Goal: Task Accomplishment & Management: Manage account settings

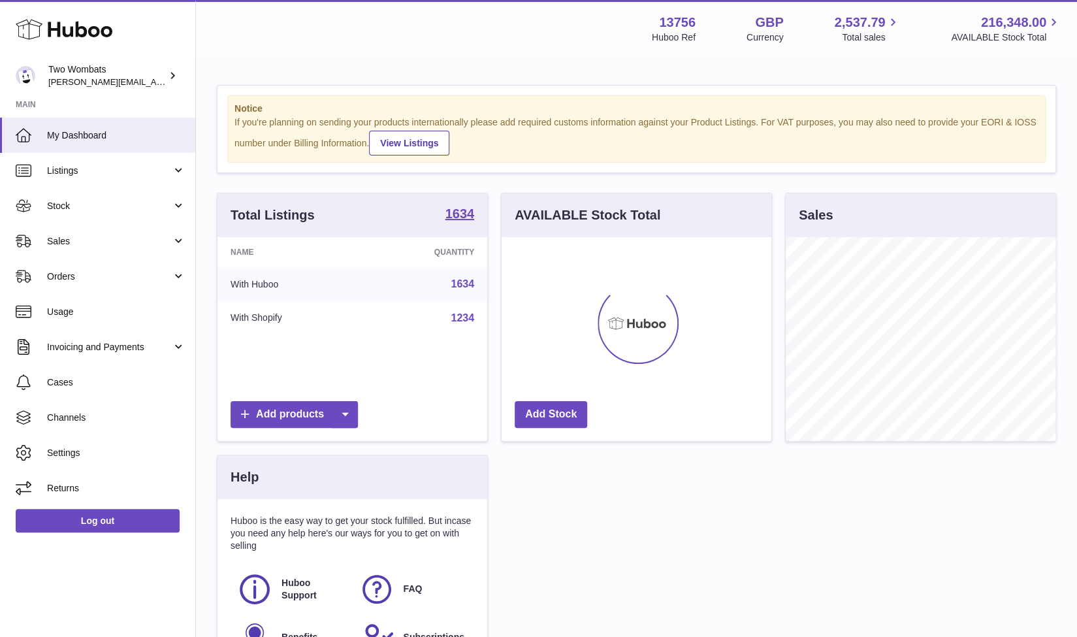
scroll to position [204, 270]
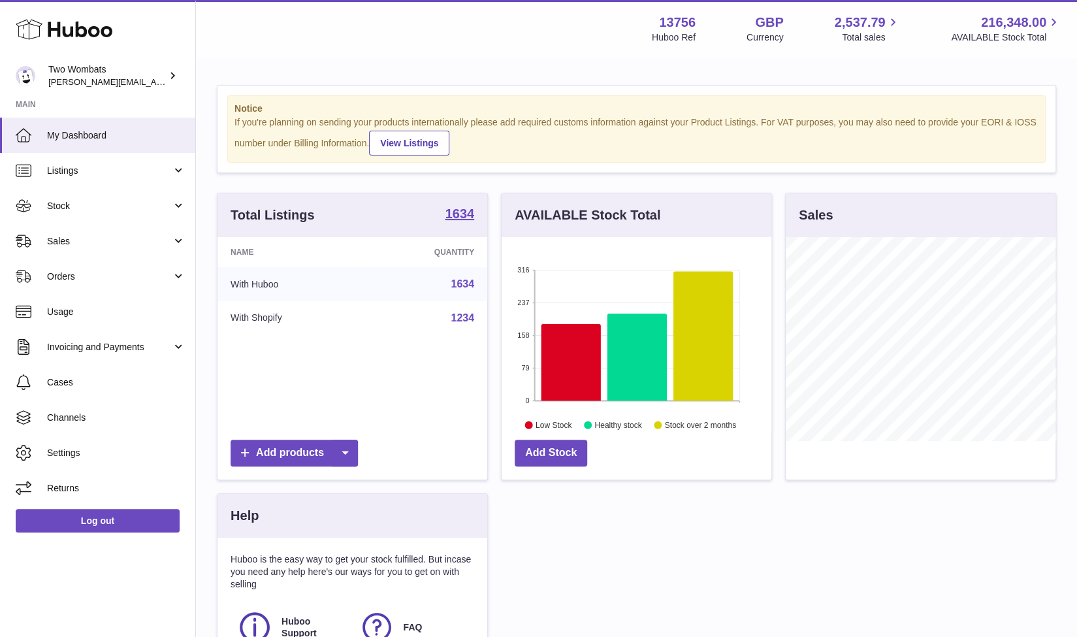
click at [268, 117] on div "If you're planning on sending your products internationally please add required…" at bounding box center [636, 135] width 804 height 39
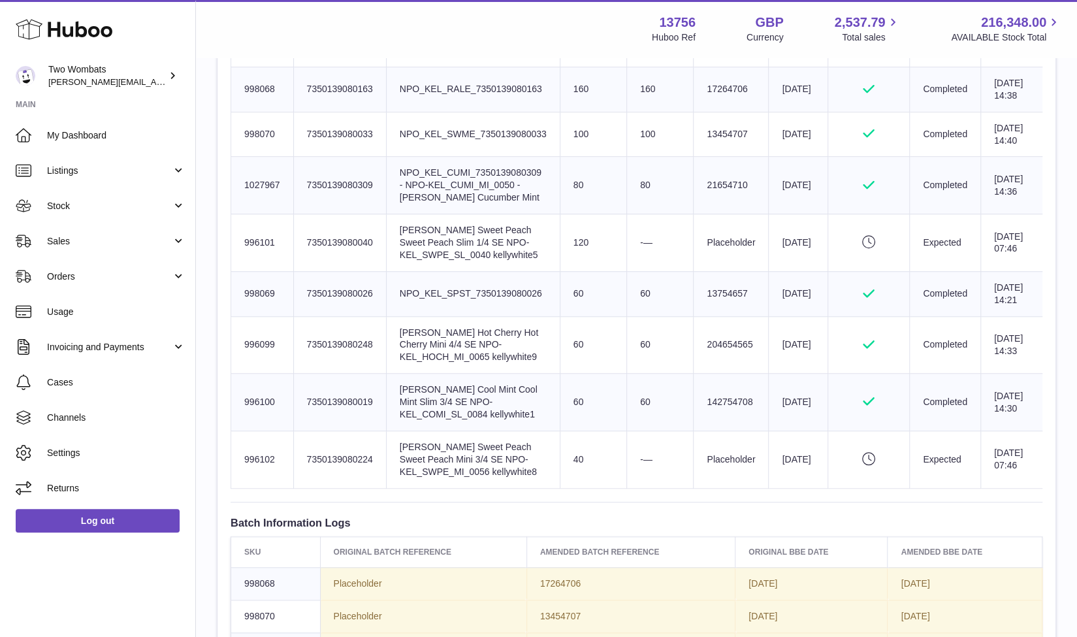
scroll to position [552, 0]
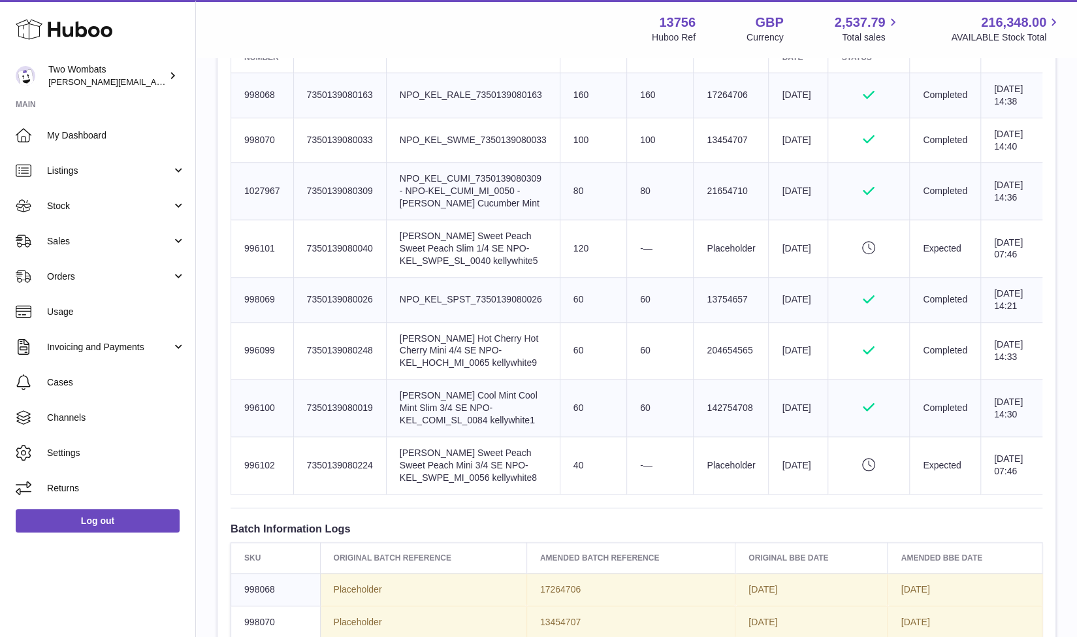
click at [457, 277] on td "Product title Kelly White Sweet Peach Sweet Peach Slim 1/4 SE NPO-KEL_SWPE_SL_0…" at bounding box center [473, 248] width 174 height 57
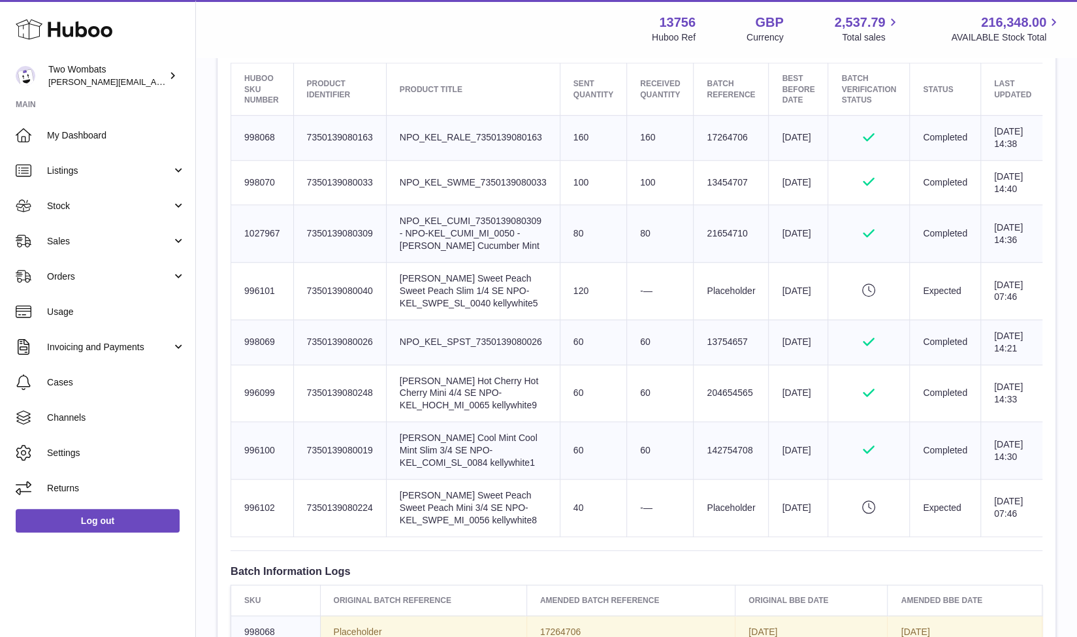
scroll to position [515, 0]
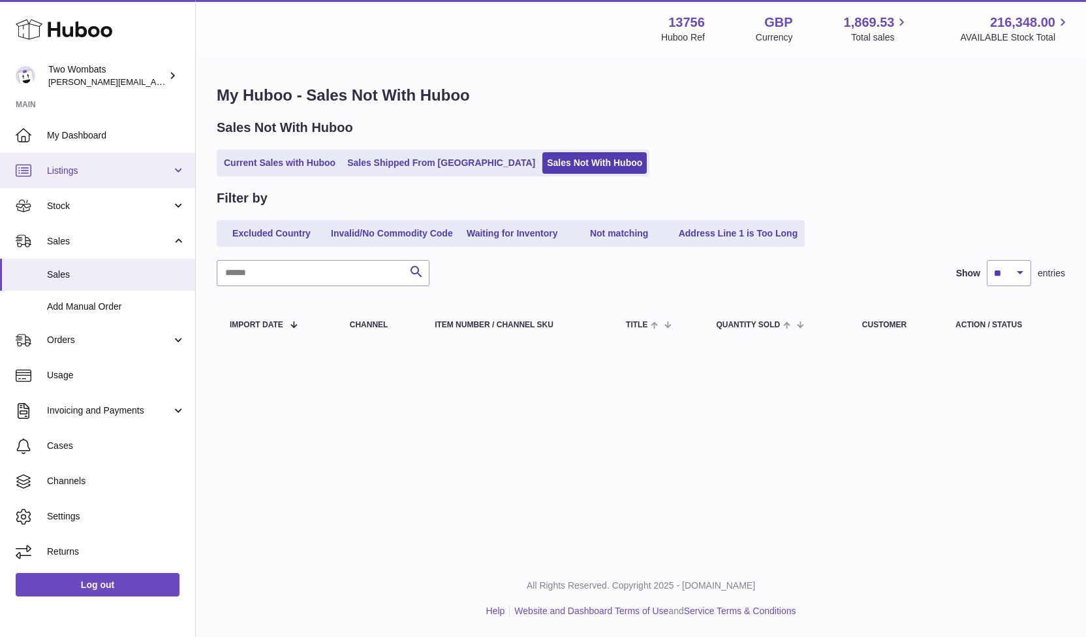
click at [40, 172] on link "Listings" at bounding box center [97, 170] width 195 height 35
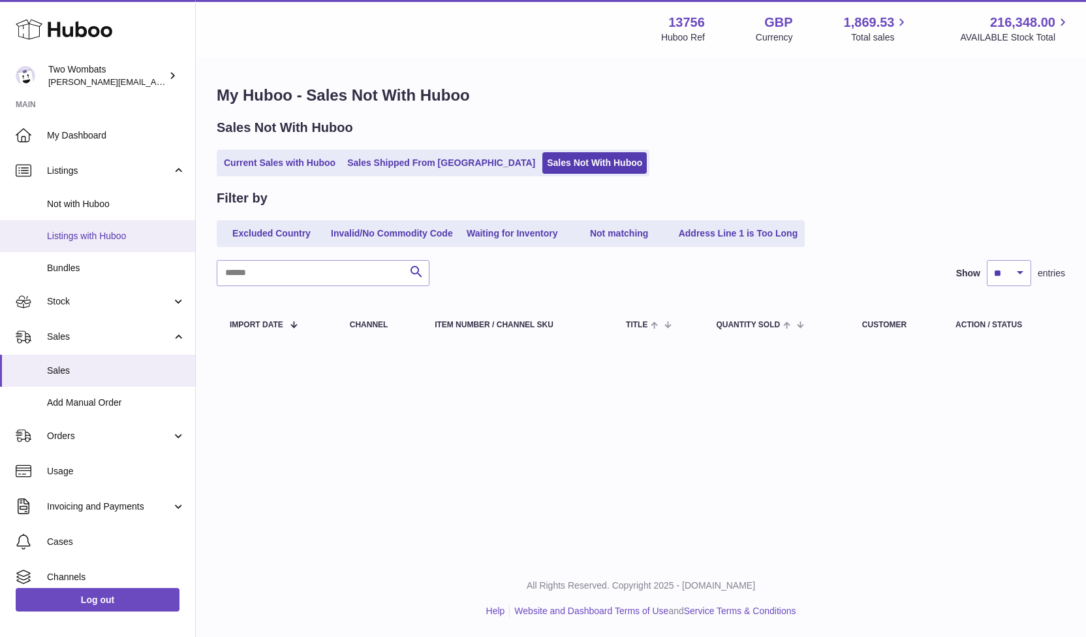
click at [76, 236] on span "Listings with Huboo" at bounding box center [116, 236] width 138 height 12
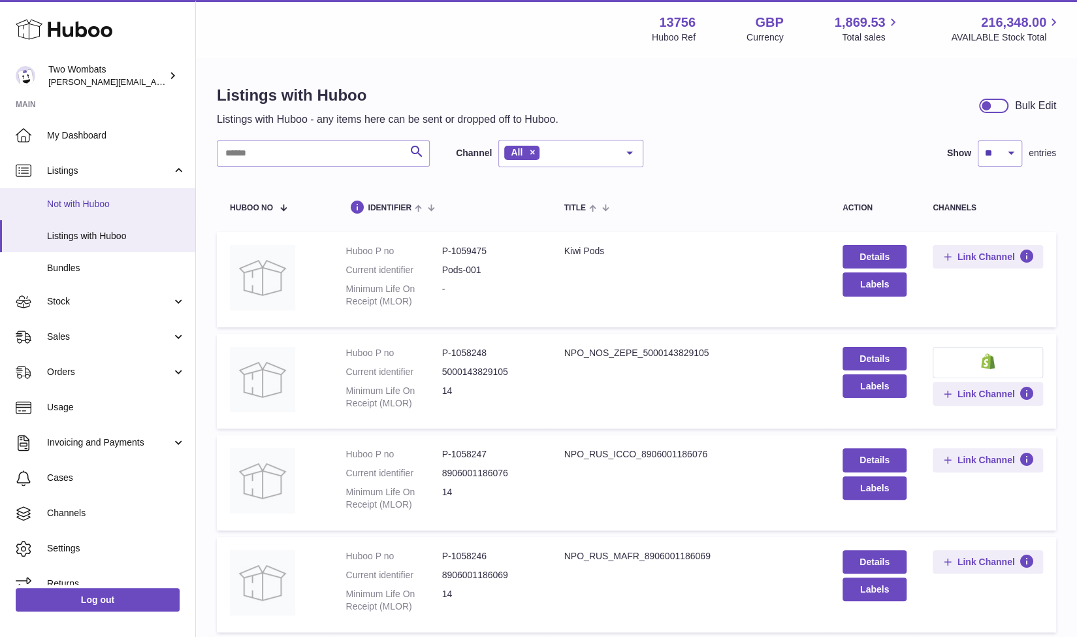
click at [77, 188] on link "Not with Huboo" at bounding box center [97, 204] width 195 height 32
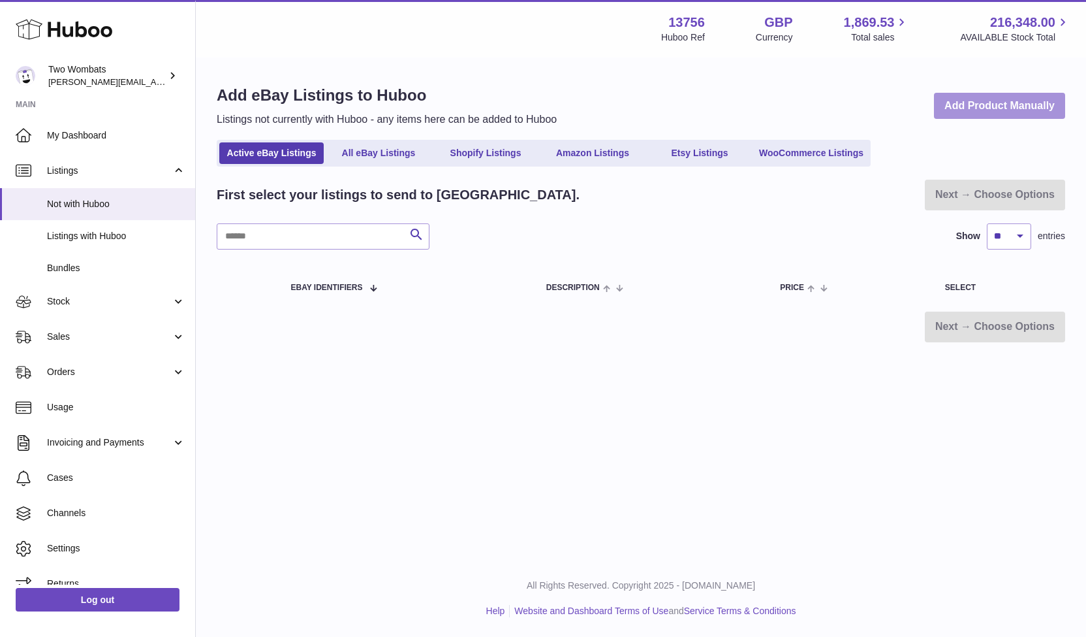
click at [992, 108] on link "Add Product Manually" at bounding box center [999, 106] width 131 height 27
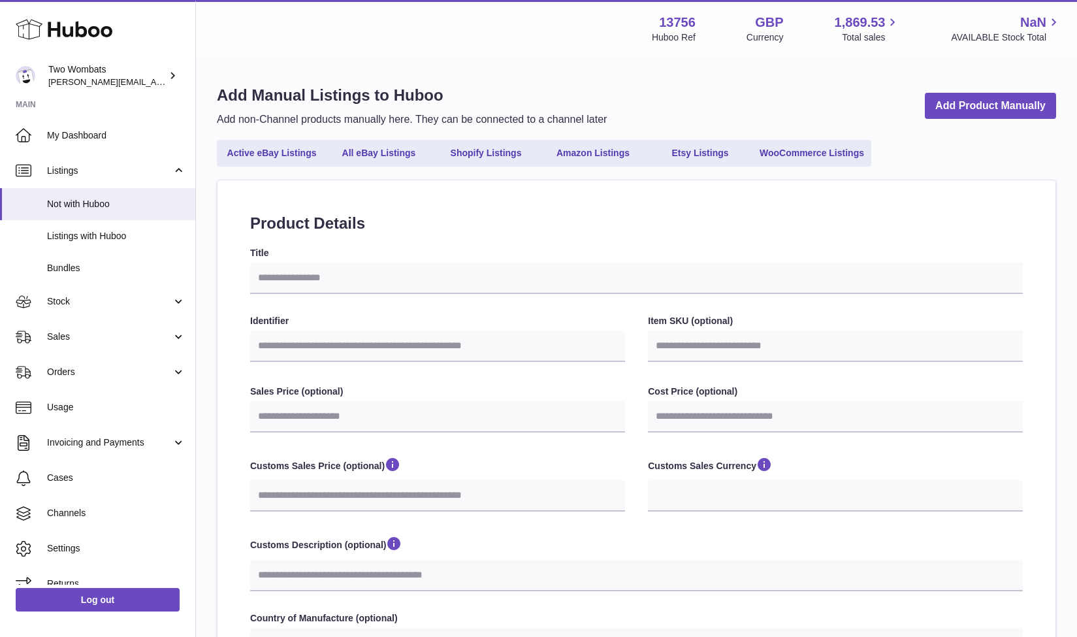
select select
click at [283, 341] on input "Identifier" at bounding box center [437, 345] width 375 height 31
paste input "**********"
type input "**********"
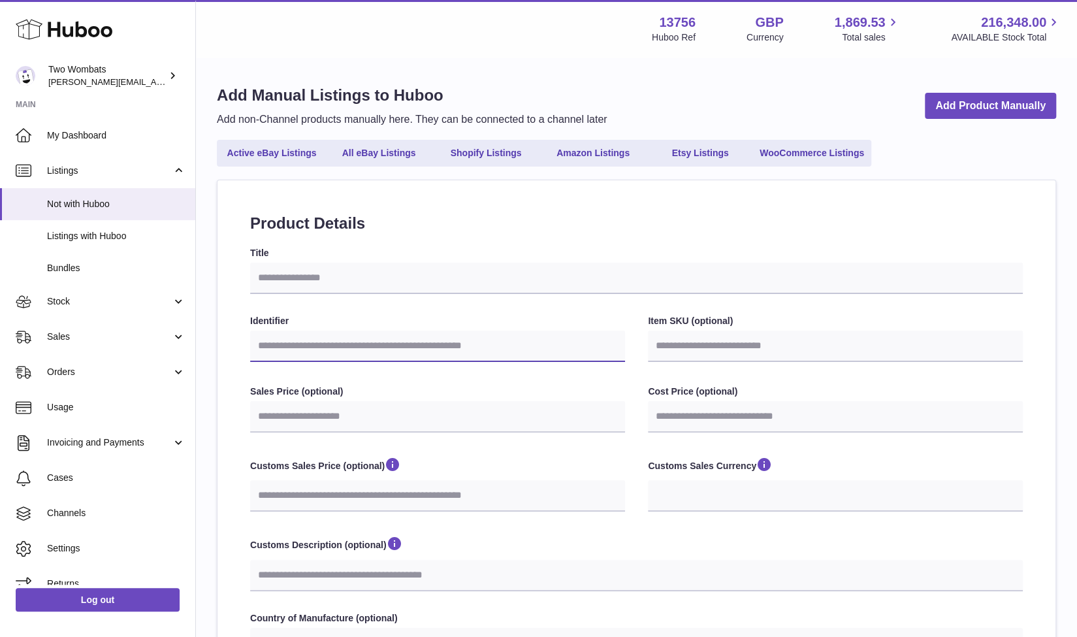
select select
type input "**********"
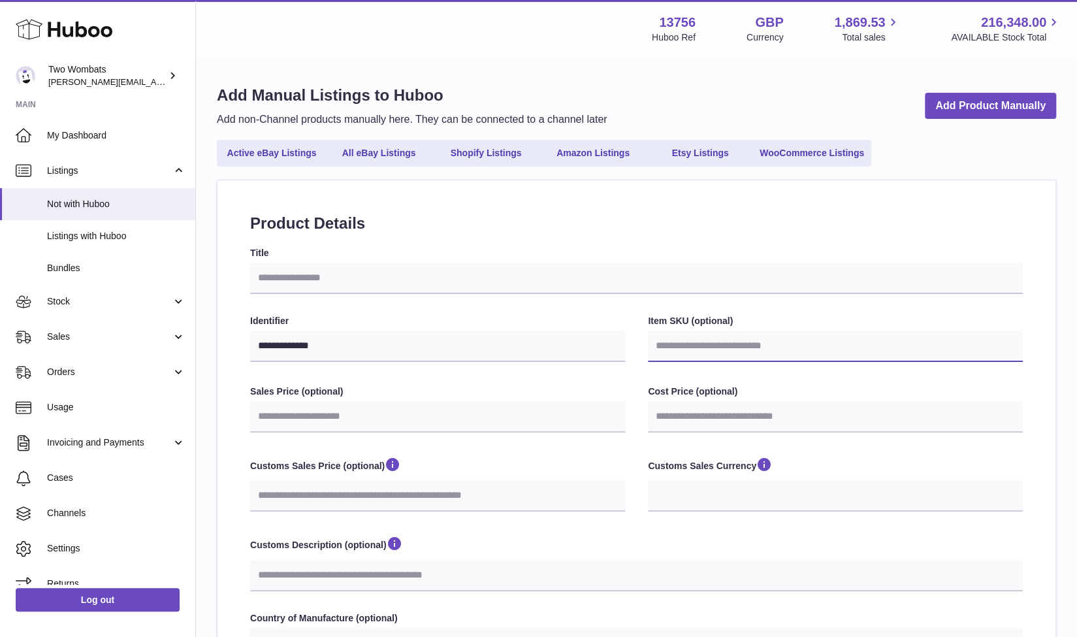
paste input "**********"
type input "**********"
select select
type input "**********"
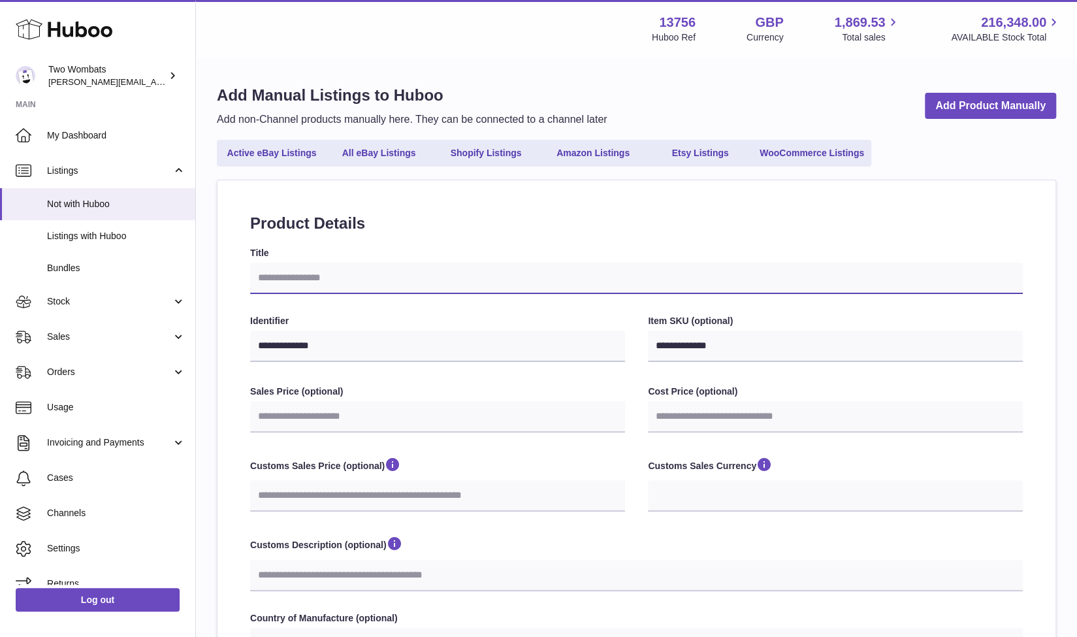
click at [308, 277] on input "Title" at bounding box center [636, 277] width 772 height 31
paste input "**********"
type input "**********"
select select
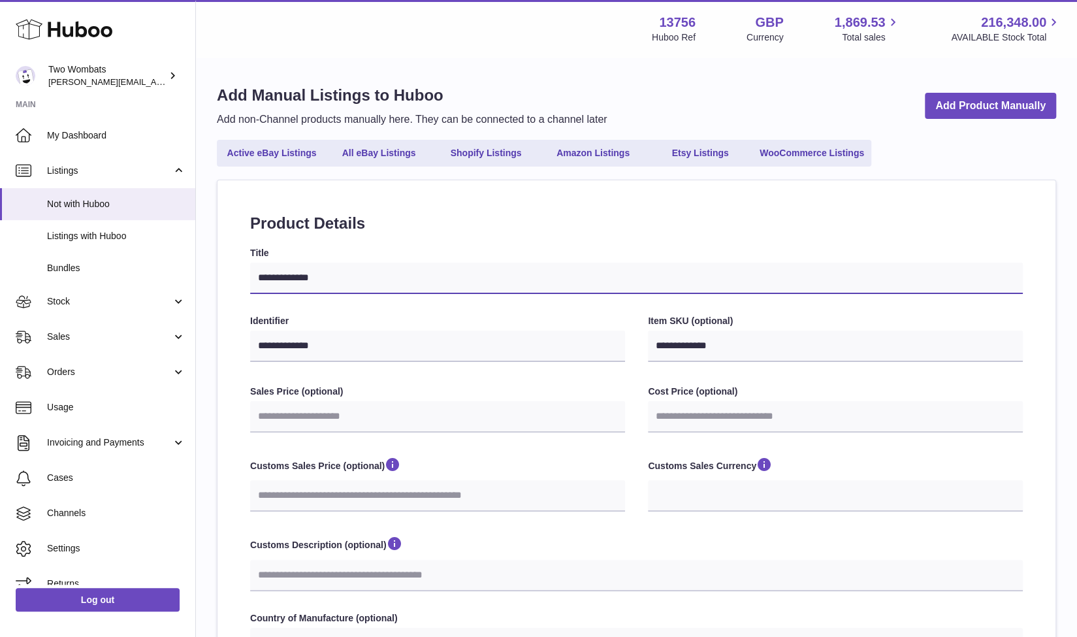
type input "**********"
click at [537, 215] on h2 "Product Details" at bounding box center [636, 223] width 772 height 21
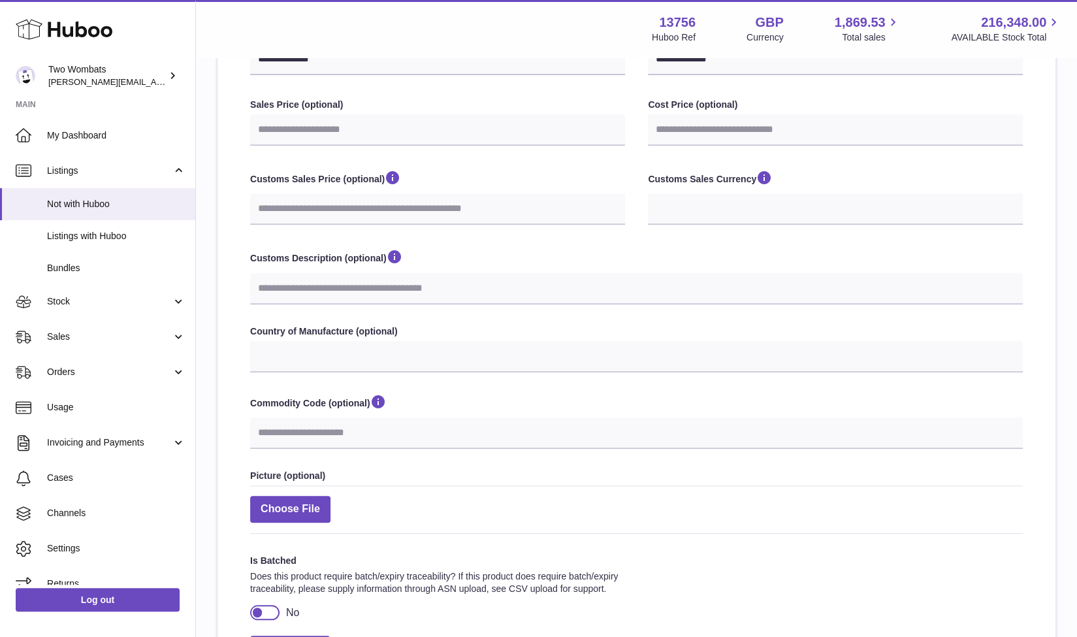
scroll to position [335, 0]
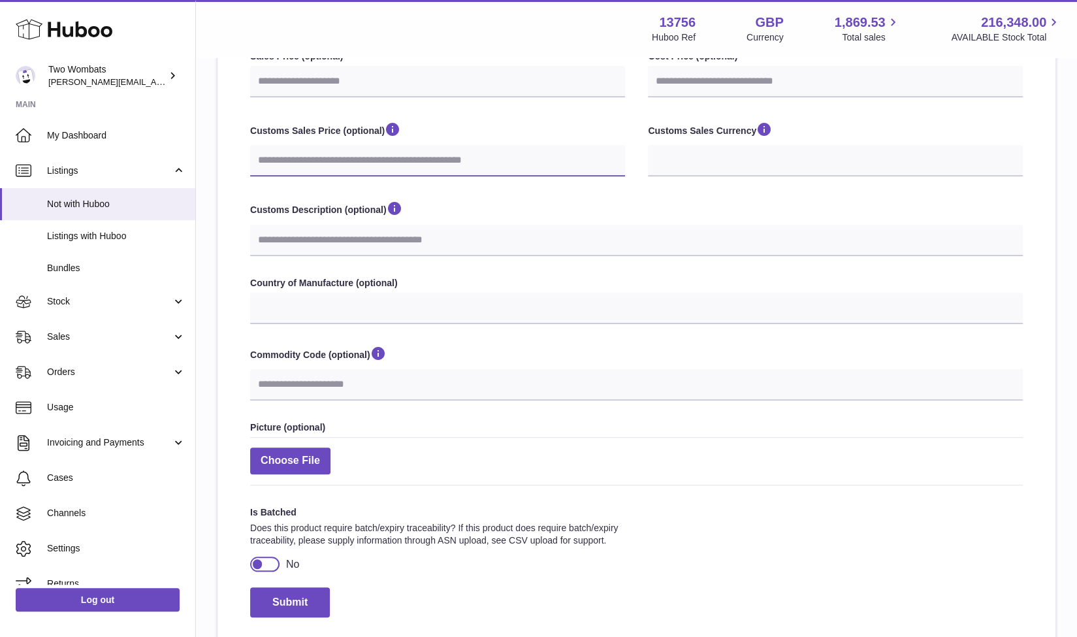
click at [426, 159] on input "Customs Sales Price (optional)" at bounding box center [437, 160] width 375 height 31
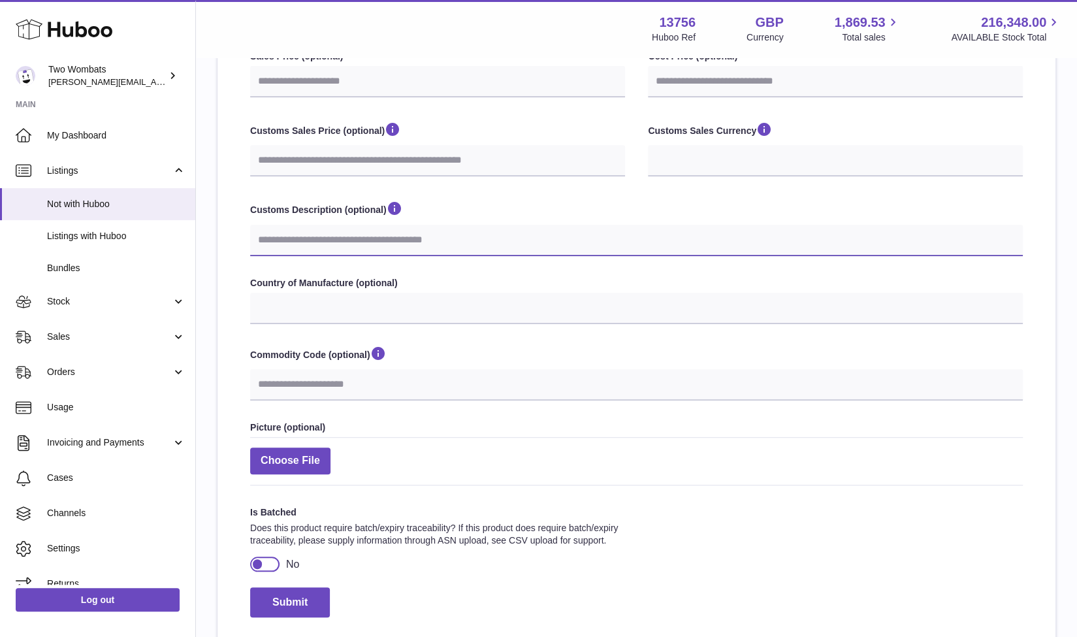
click at [402, 234] on input "Customs Description (optional)" at bounding box center [636, 240] width 772 height 31
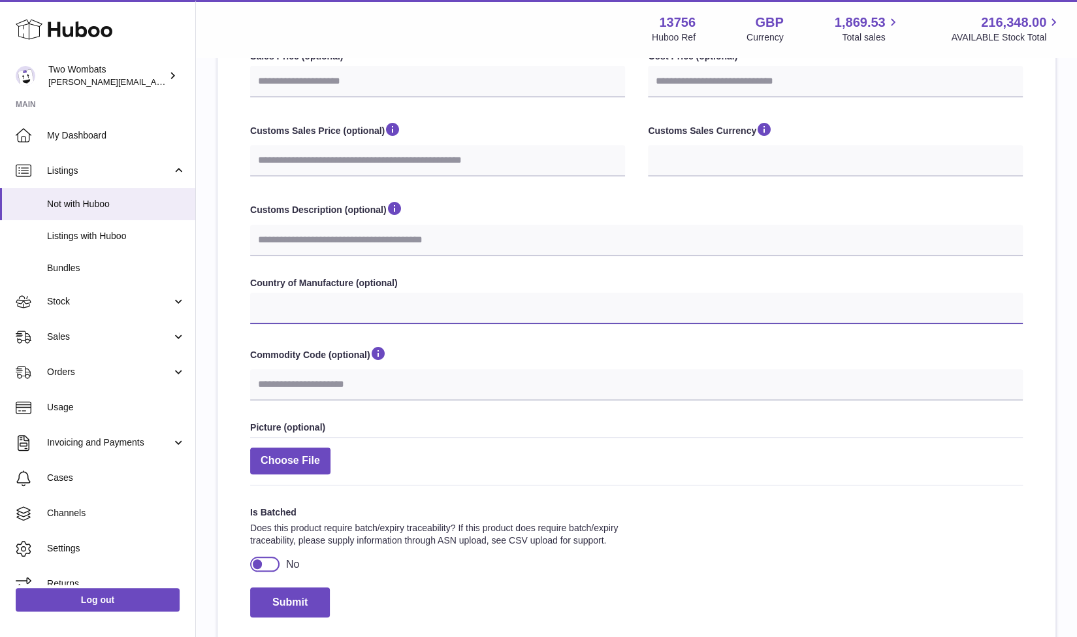
click at [346, 319] on select "**********" at bounding box center [636, 308] width 772 height 31
select select "***"
click at [250, 293] on select "**********" at bounding box center [636, 308] width 772 height 31
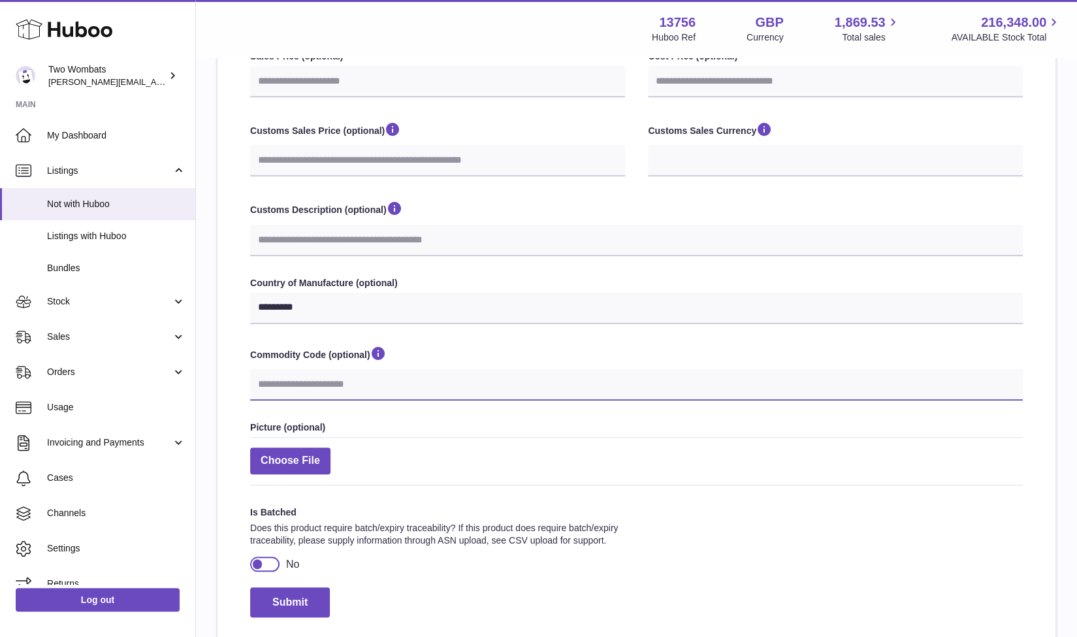
click at [330, 372] on input "Commodity Code (optional)" at bounding box center [636, 384] width 772 height 31
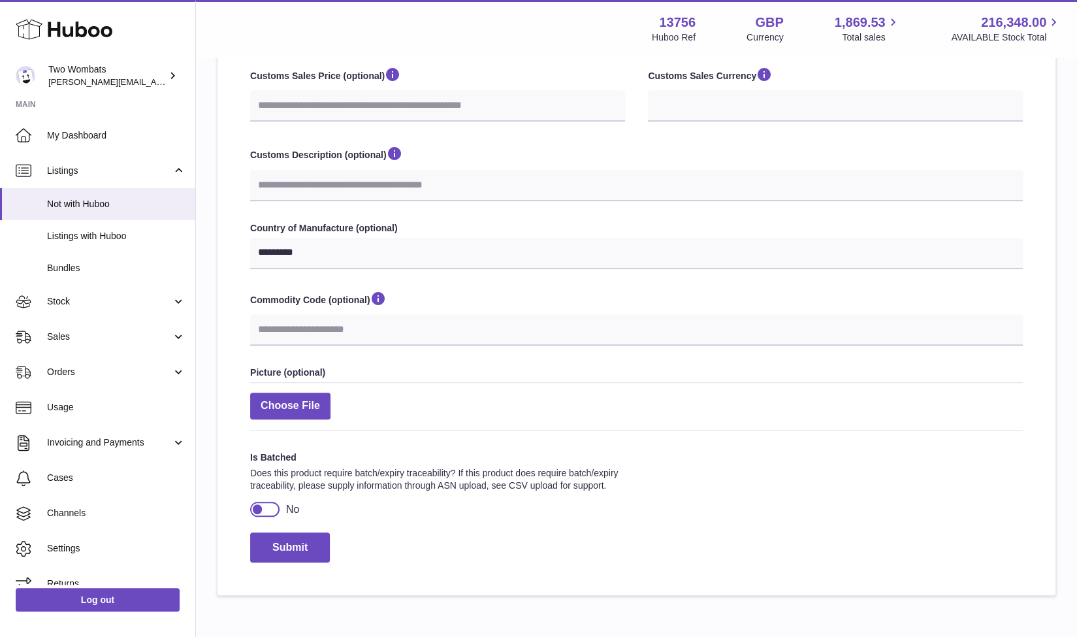
click at [259, 506] on div at bounding box center [257, 509] width 12 height 12
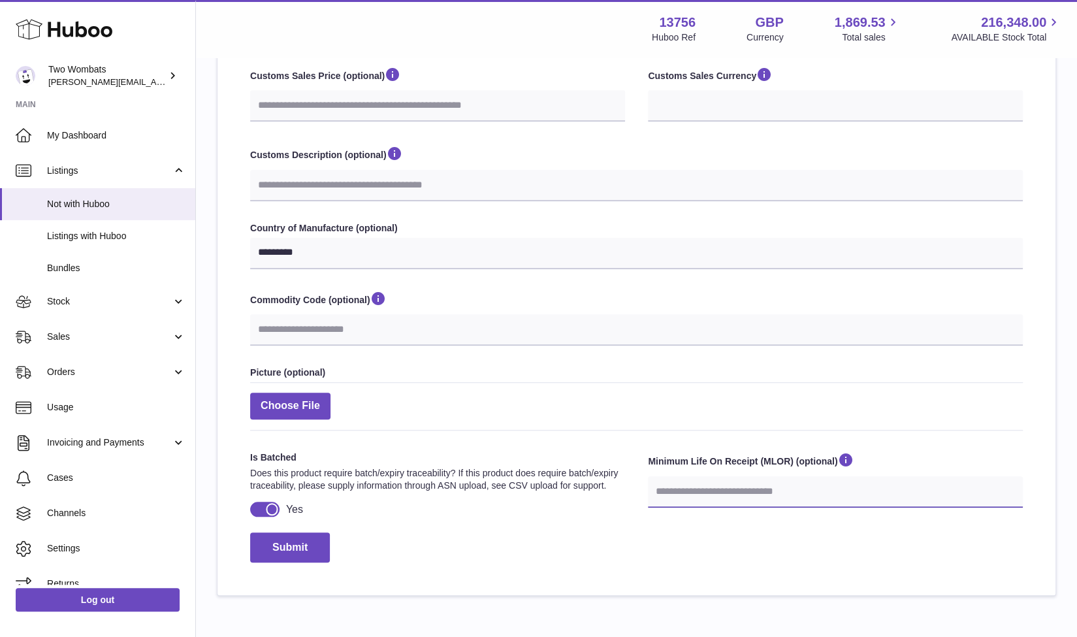
click at [682, 487] on input "number" at bounding box center [835, 491] width 375 height 31
select select
type input "*"
select select
type input "**"
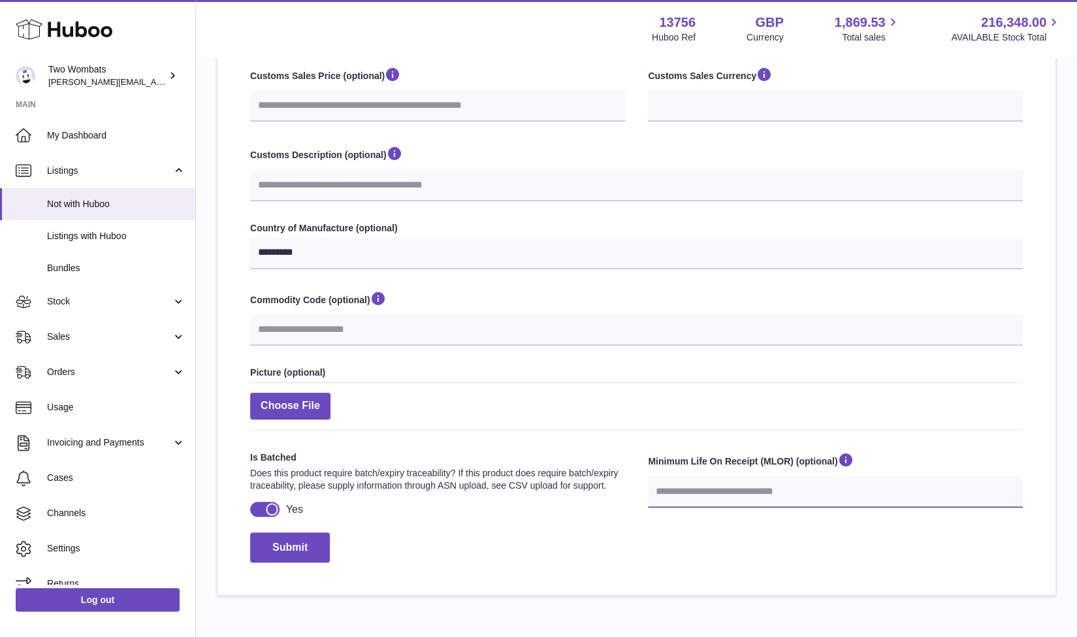
select select
type input "*"
select select
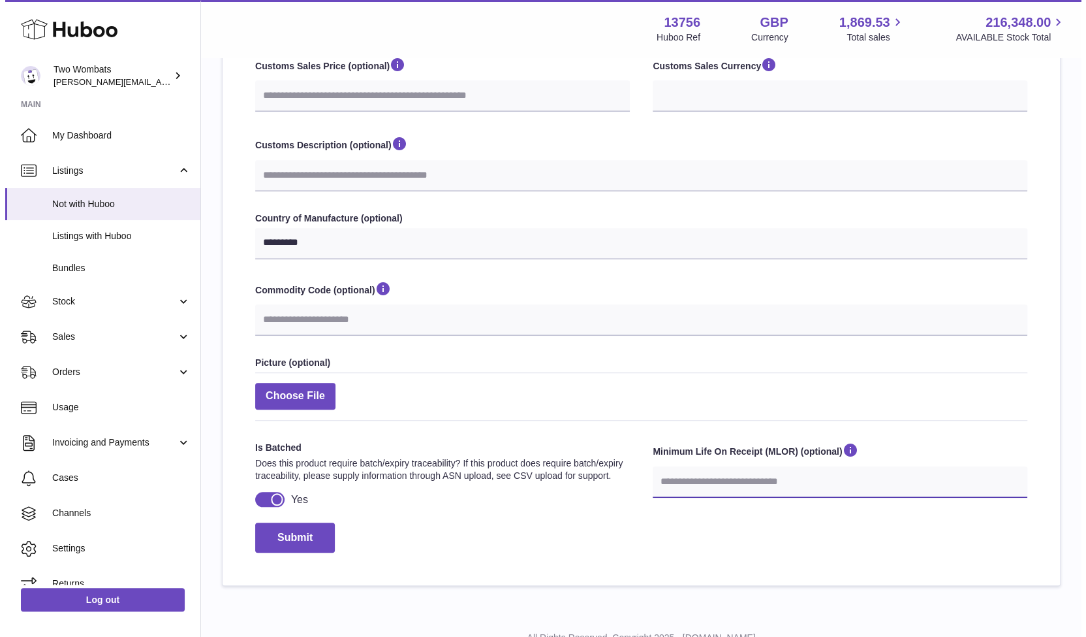
scroll to position [451, 0]
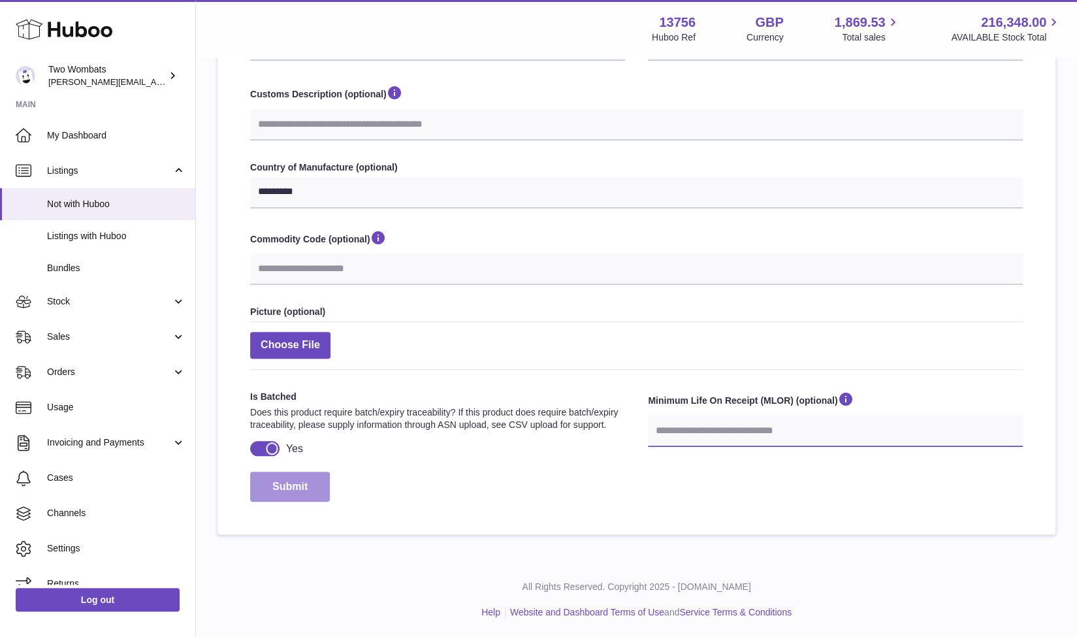
type input "**"
click at [304, 485] on button "Submit" at bounding box center [290, 486] width 80 height 31
select select
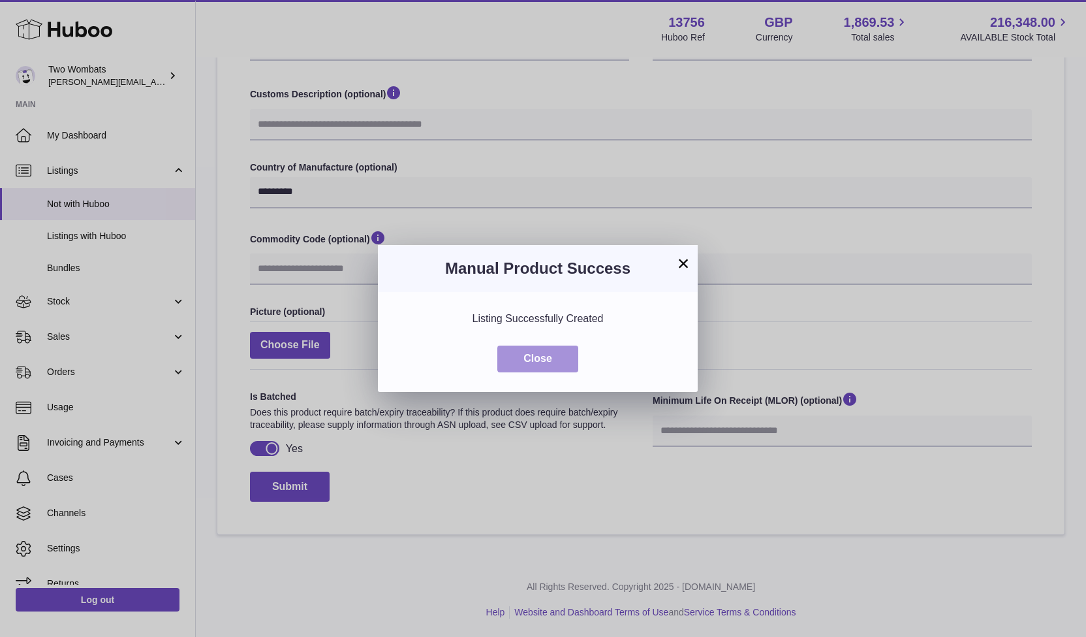
click at [546, 351] on button "Close" at bounding box center [538, 358] width 81 height 27
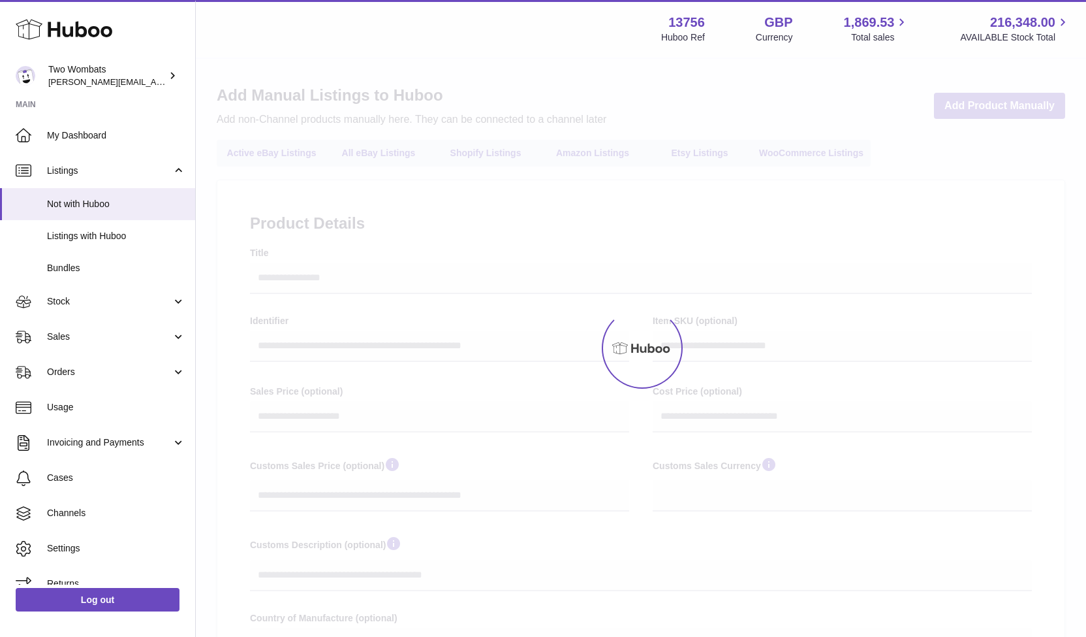
select select
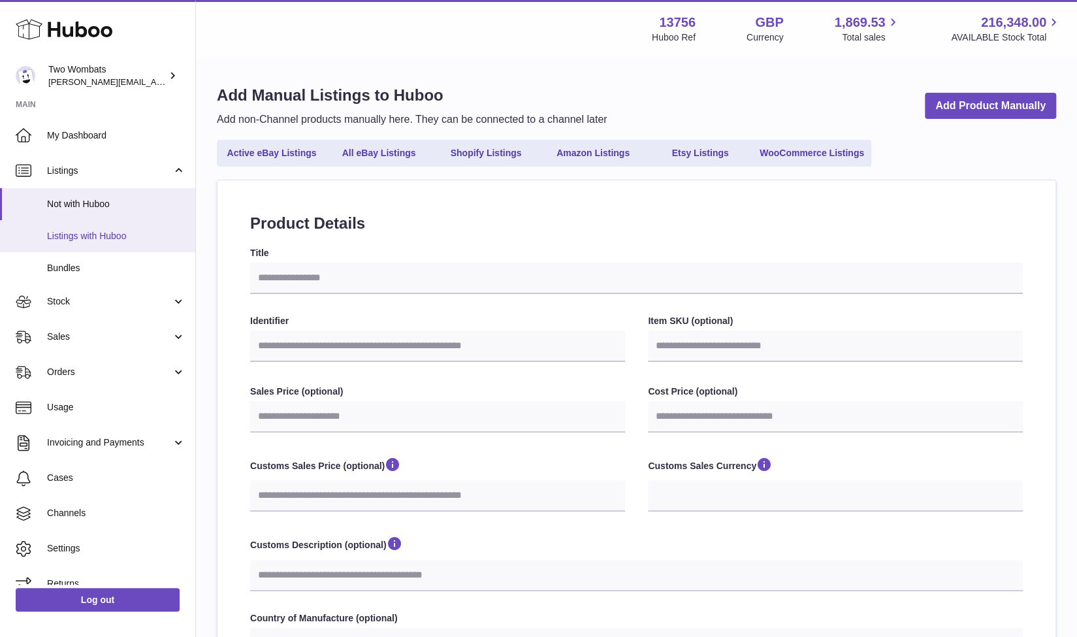
click at [70, 247] on link "Listings with Huboo" at bounding box center [97, 236] width 195 height 32
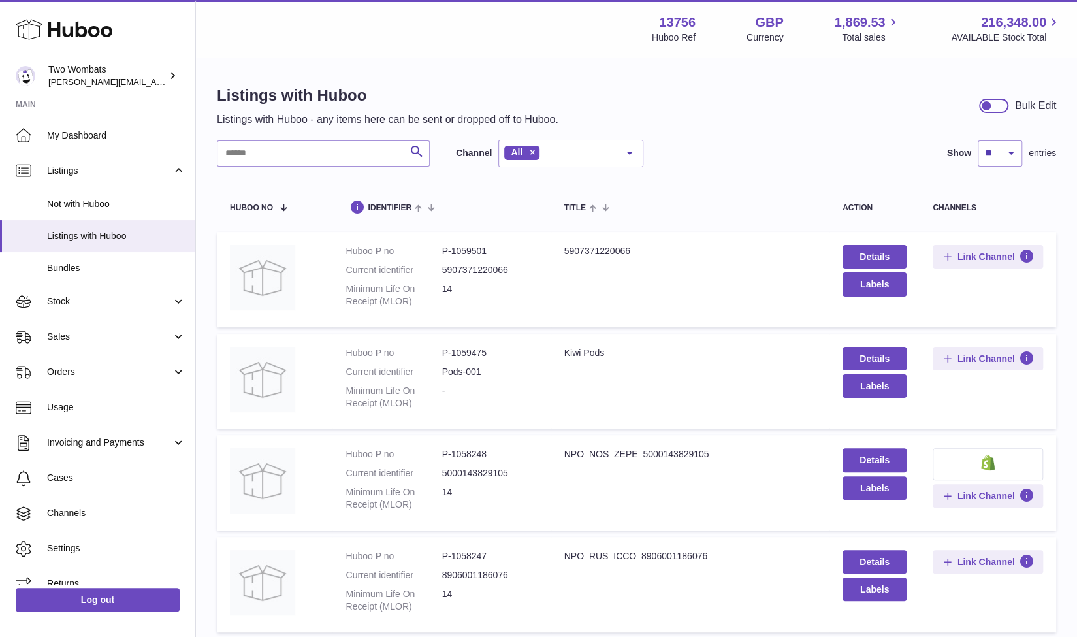
click at [469, 250] on dd "P-1059501" at bounding box center [490, 251] width 96 height 12
copy dd "1059501"
click at [114, 301] on span "Stock" at bounding box center [109, 301] width 125 height 12
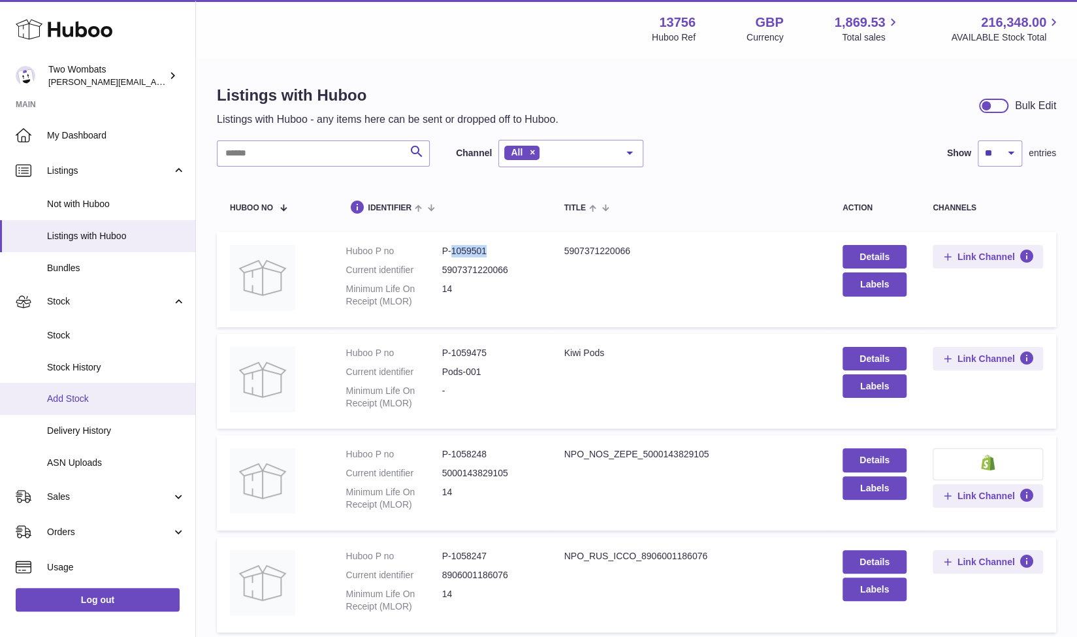
click at [107, 406] on link "Add Stock" at bounding box center [97, 399] width 195 height 32
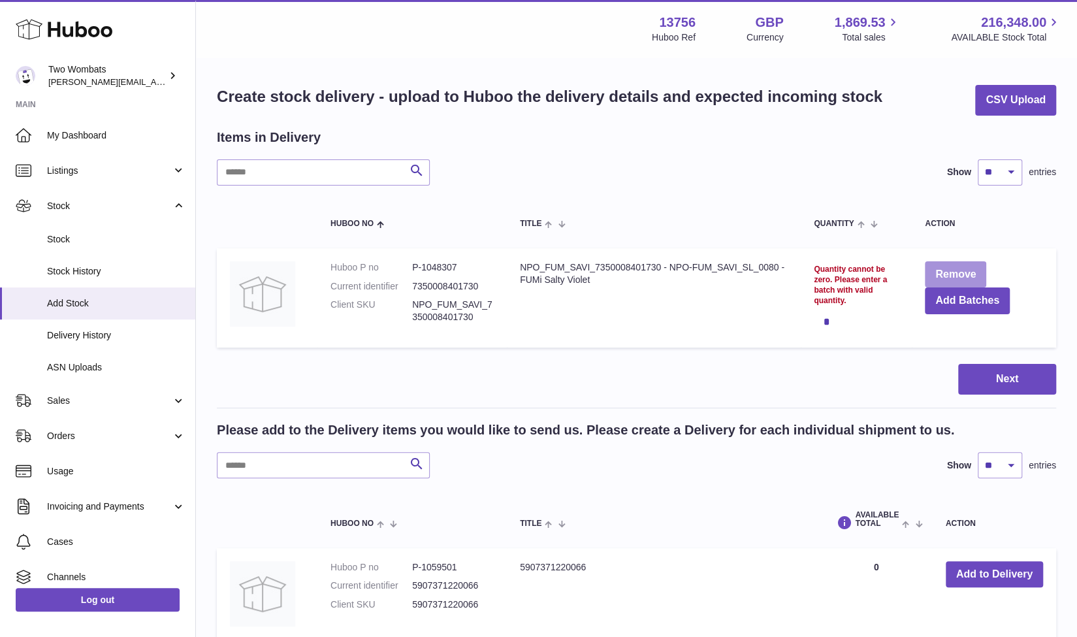
click at [936, 266] on button "Remove" at bounding box center [955, 274] width 61 height 27
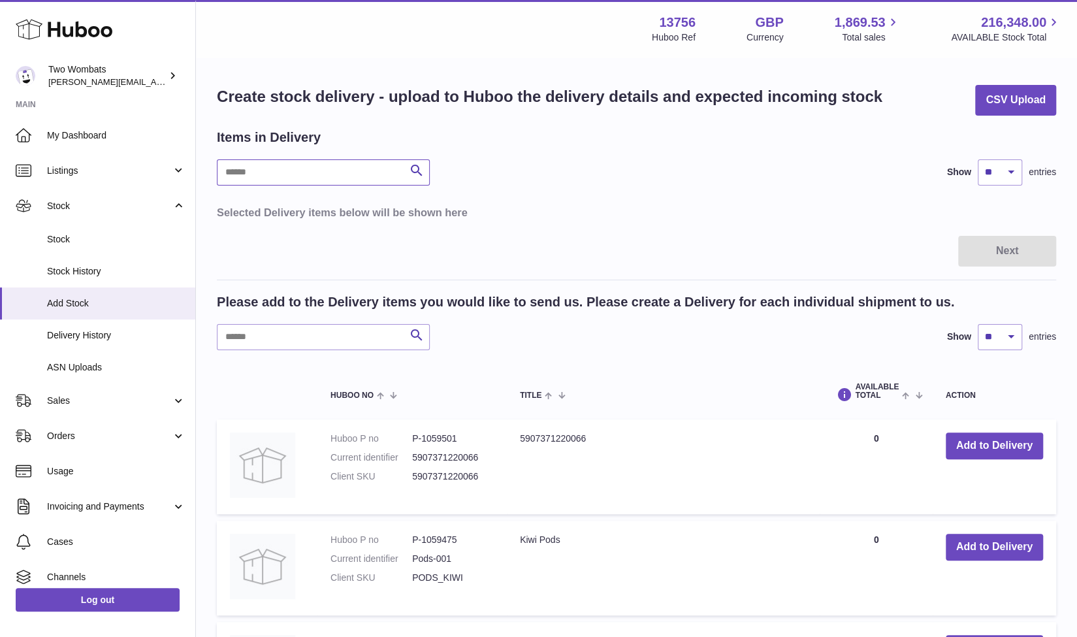
click at [254, 177] on input "text" at bounding box center [323, 172] width 213 height 26
paste input "*******"
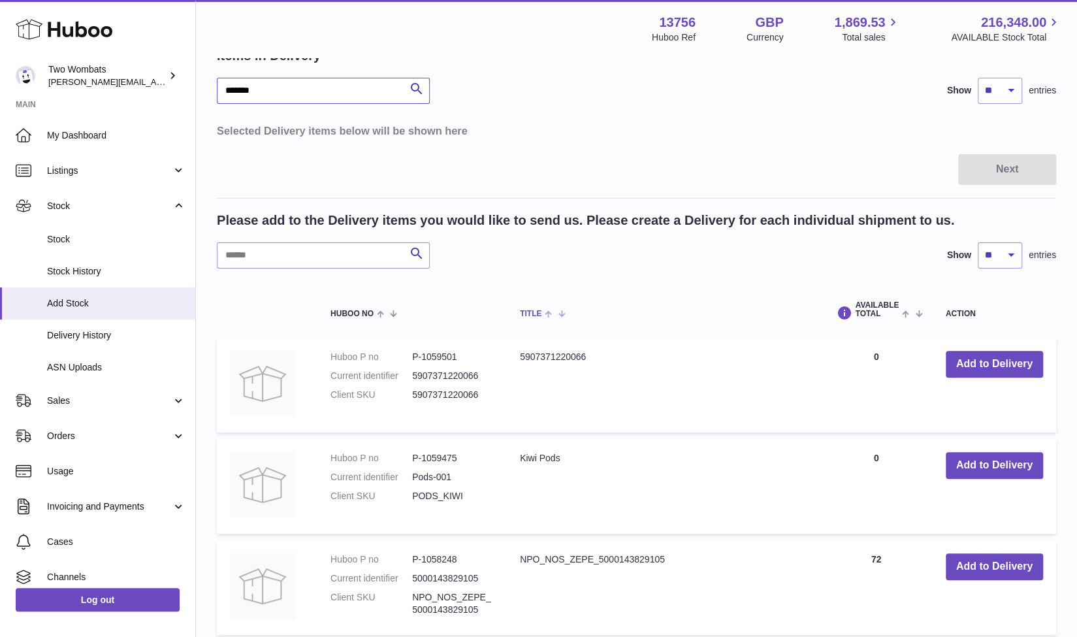
scroll to position [82, 0]
type input "*******"
click at [980, 358] on button "Add to Delivery" at bounding box center [993, 363] width 97 height 27
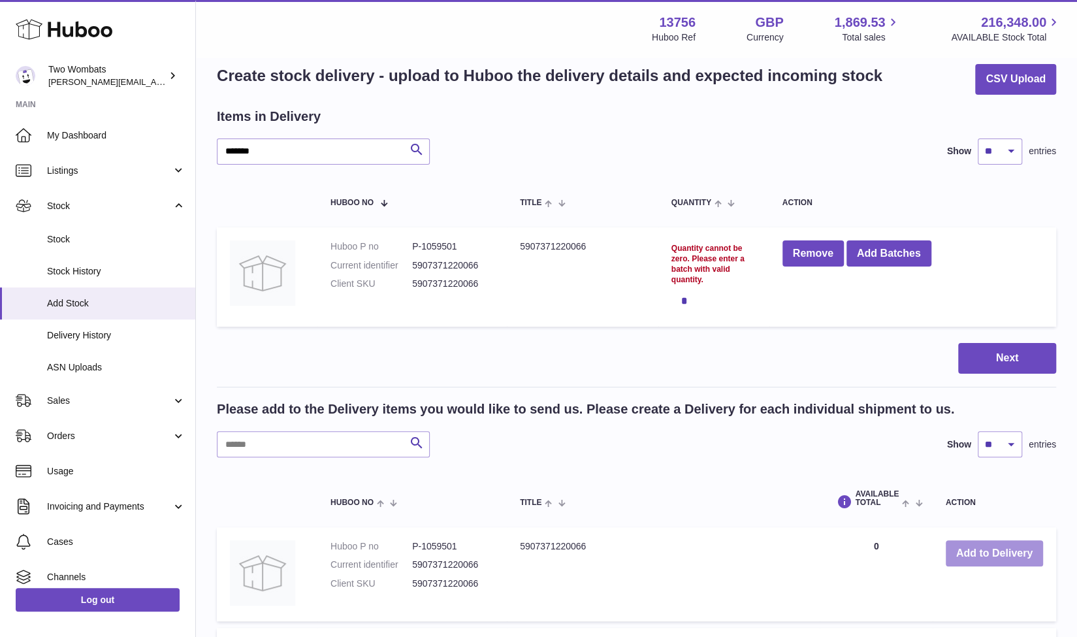
scroll to position [14, 0]
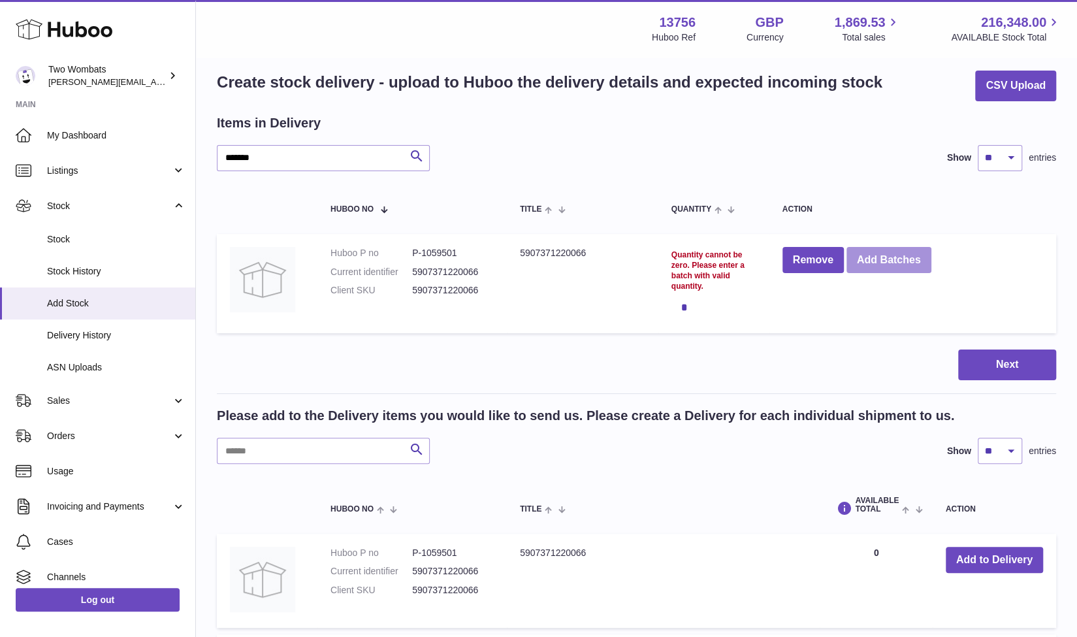
click at [862, 268] on button "Add Batches" at bounding box center [888, 260] width 85 height 27
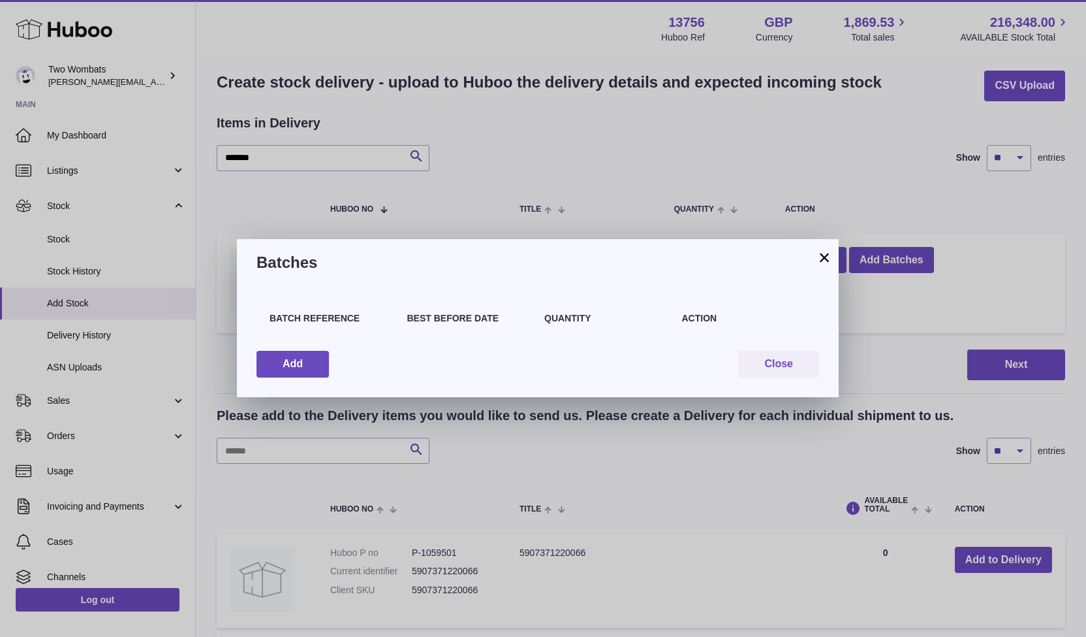
click at [641, 334] on div "Quantity" at bounding box center [607, 324] width 138 height 25
click at [304, 348] on div "Batch Reference Best Before Date Quantity Action Add Close" at bounding box center [538, 341] width 602 height 111
click at [288, 372] on button "Add" at bounding box center [293, 364] width 72 height 27
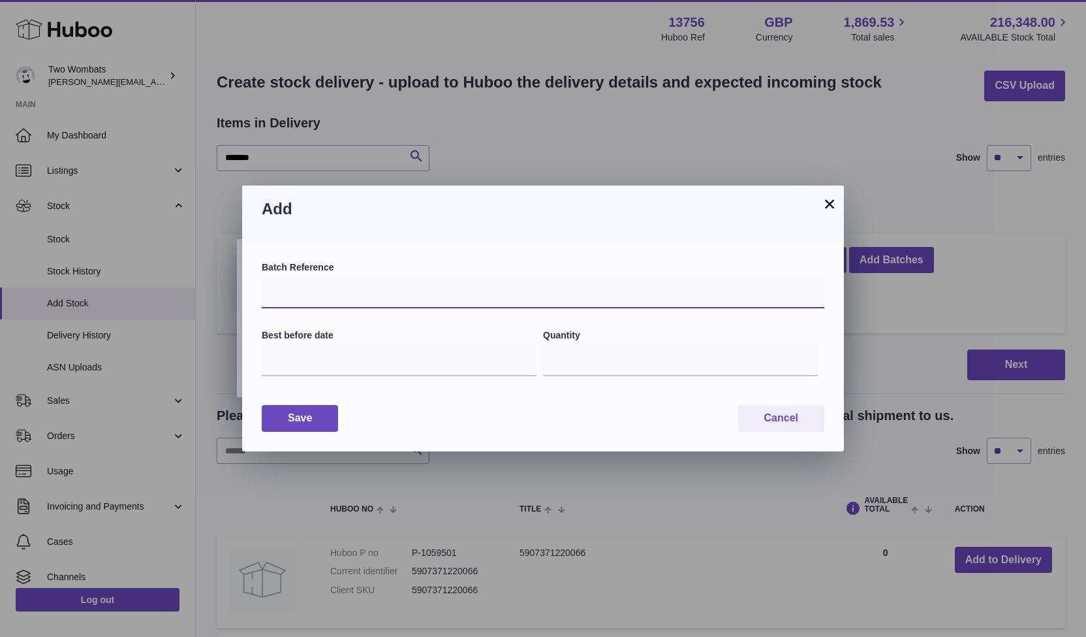
click at [398, 285] on input "text" at bounding box center [543, 292] width 563 height 31
type input "**"
type input "*"
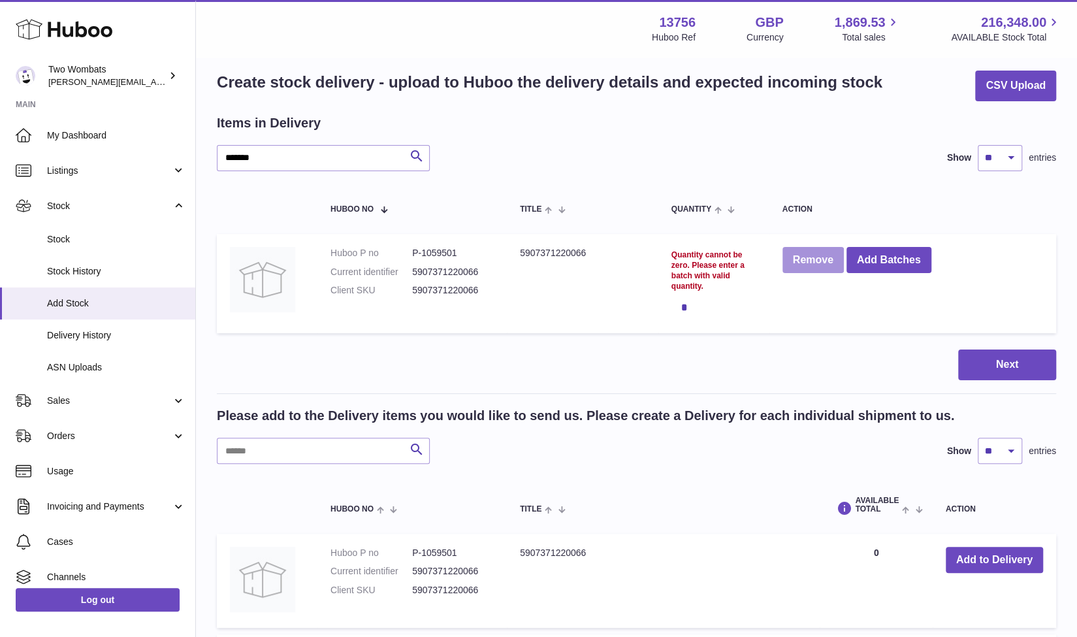
click at [795, 266] on button "Remove" at bounding box center [812, 260] width 61 height 27
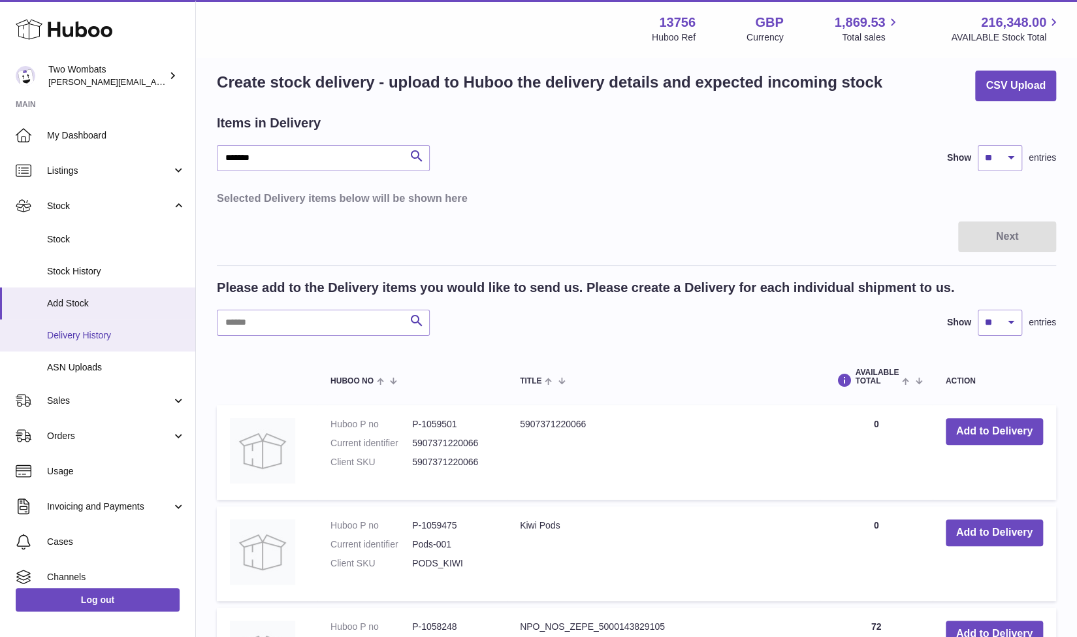
click at [90, 334] on span "Delivery History" at bounding box center [116, 335] width 138 height 12
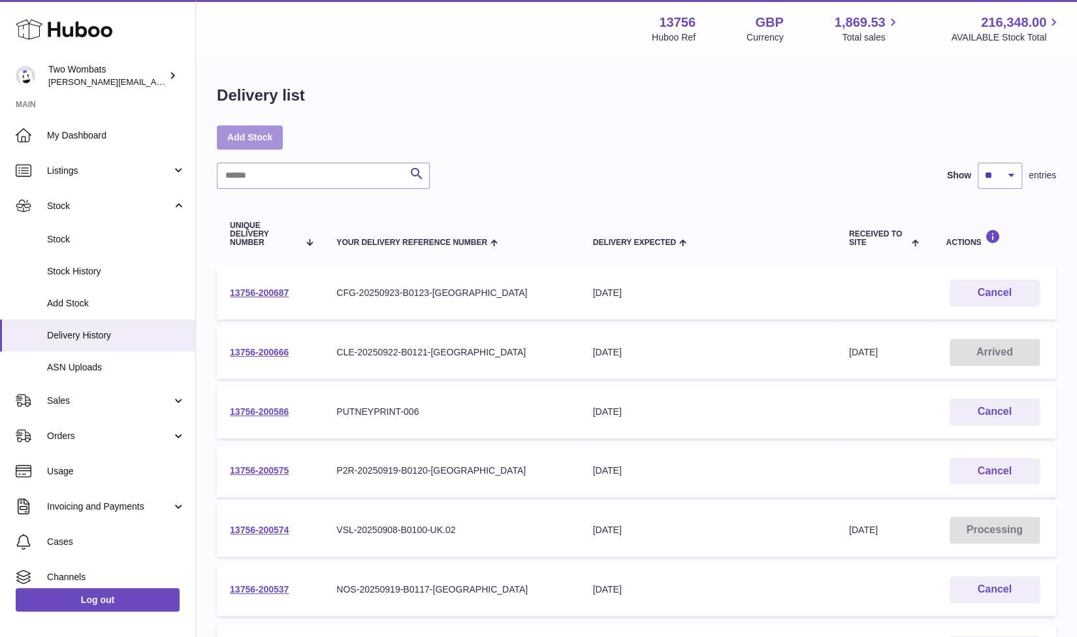
click at [256, 133] on link "Add Stock" at bounding box center [250, 137] width 66 height 24
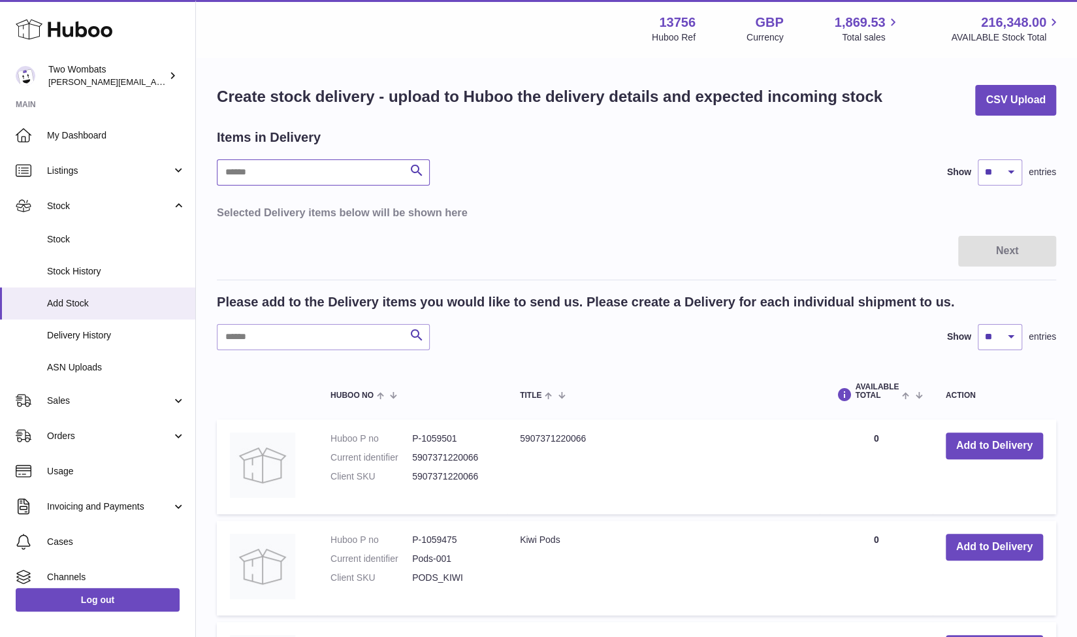
click at [327, 173] on input "text" at bounding box center [323, 172] width 213 height 26
paste input "*******"
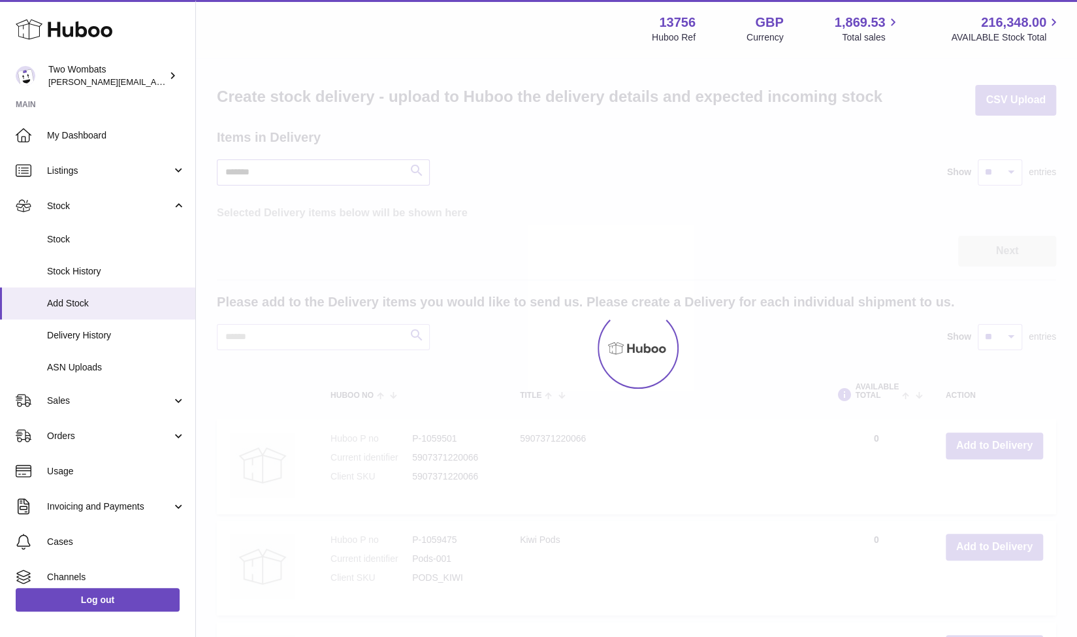
type input "*******"
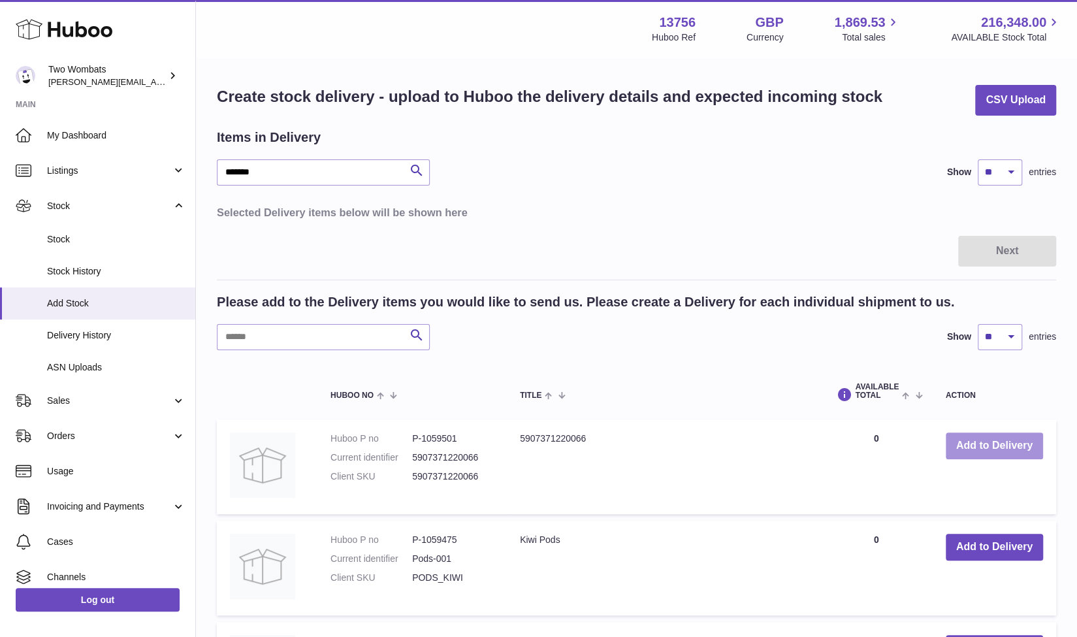
click at [982, 443] on button "Add to Delivery" at bounding box center [993, 445] width 97 height 27
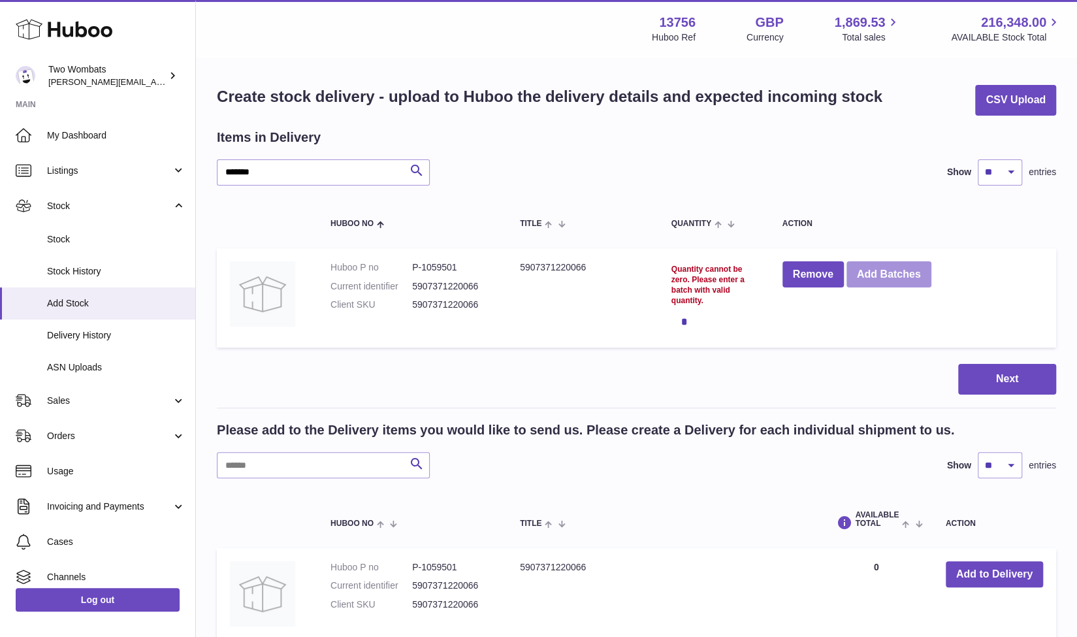
click at [869, 268] on button "Add Batches" at bounding box center [888, 274] width 85 height 27
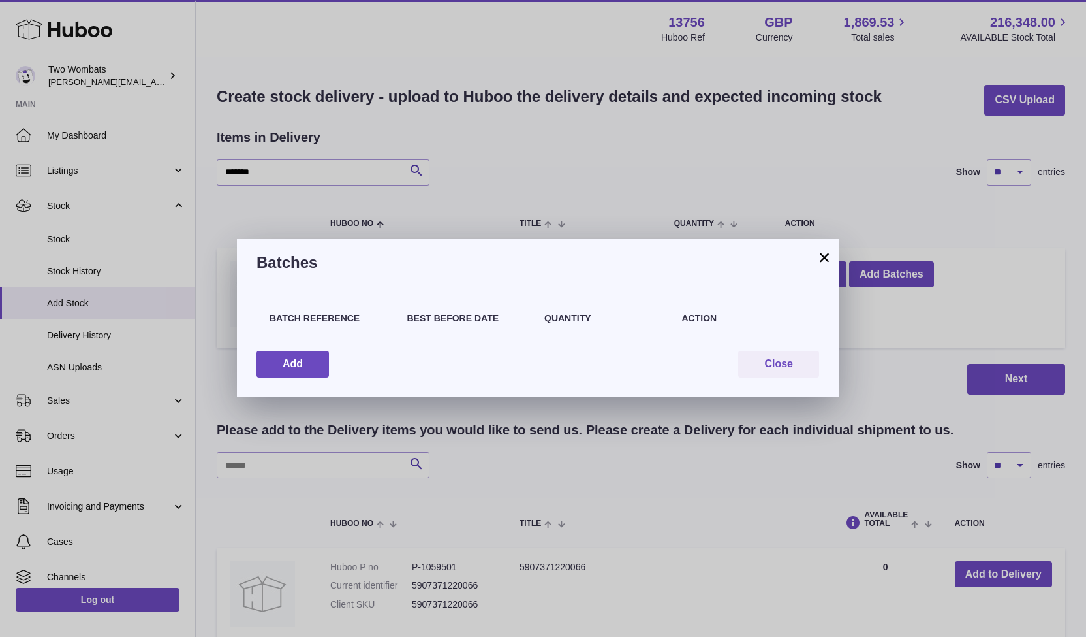
click at [791, 348] on div "Batch Reference Best Before Date Quantity Action Add Close" at bounding box center [538, 341] width 602 height 111
click at [776, 363] on button "Close" at bounding box center [778, 364] width 81 height 27
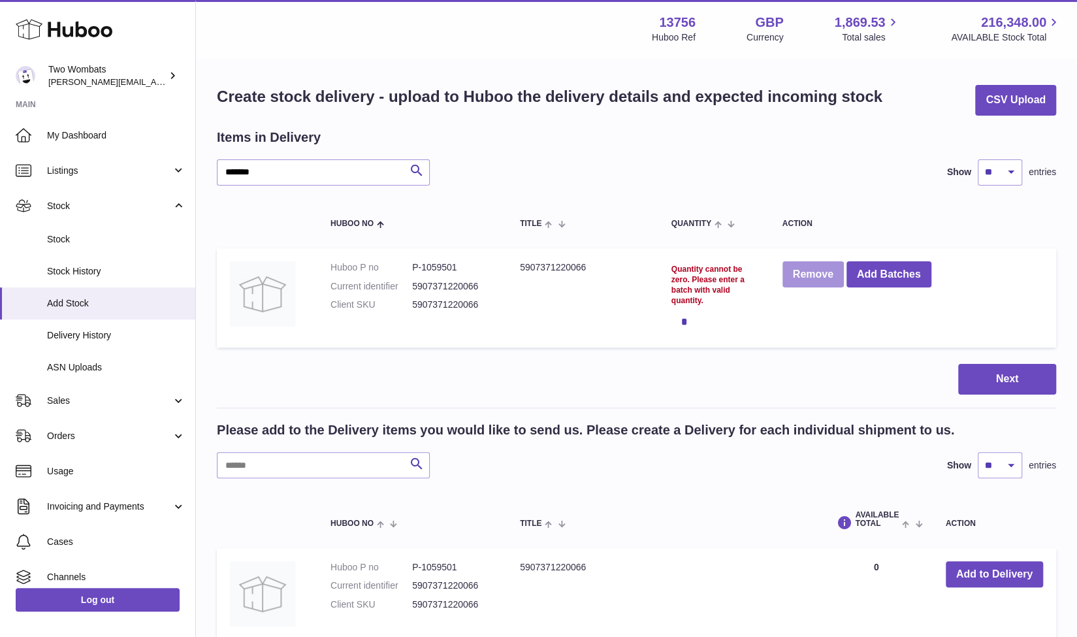
click at [797, 280] on button "Remove" at bounding box center [812, 274] width 61 height 27
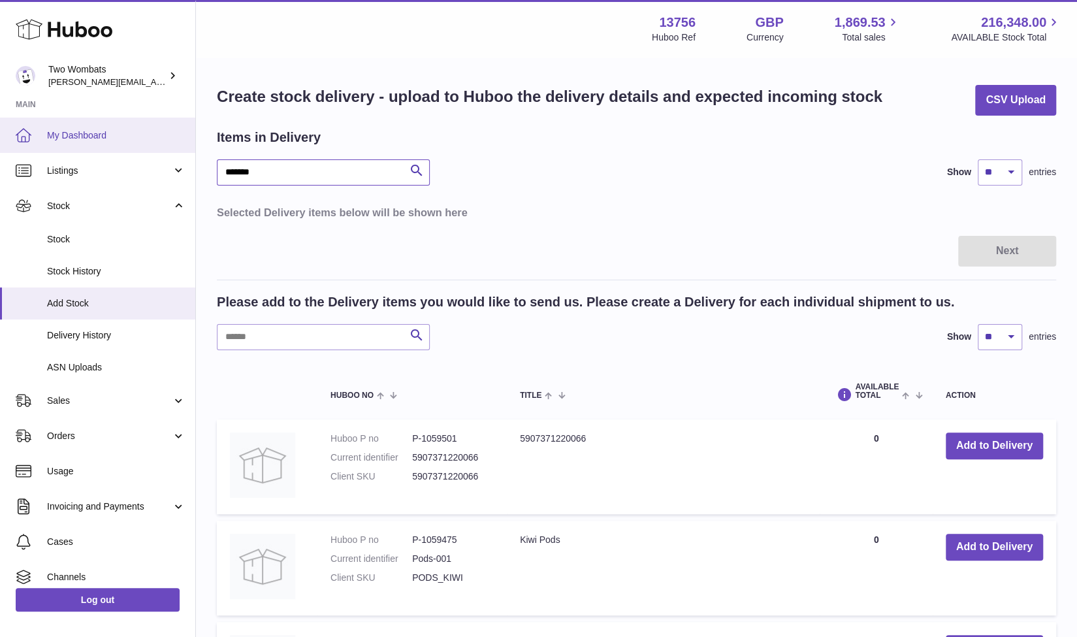
drag, startPoint x: 321, startPoint y: 170, endPoint x: 167, endPoint y: 148, distance: 155.6
click at [435, 435] on dd "P-1059501" at bounding box center [453, 438] width 82 height 12
copy dd "1059501"
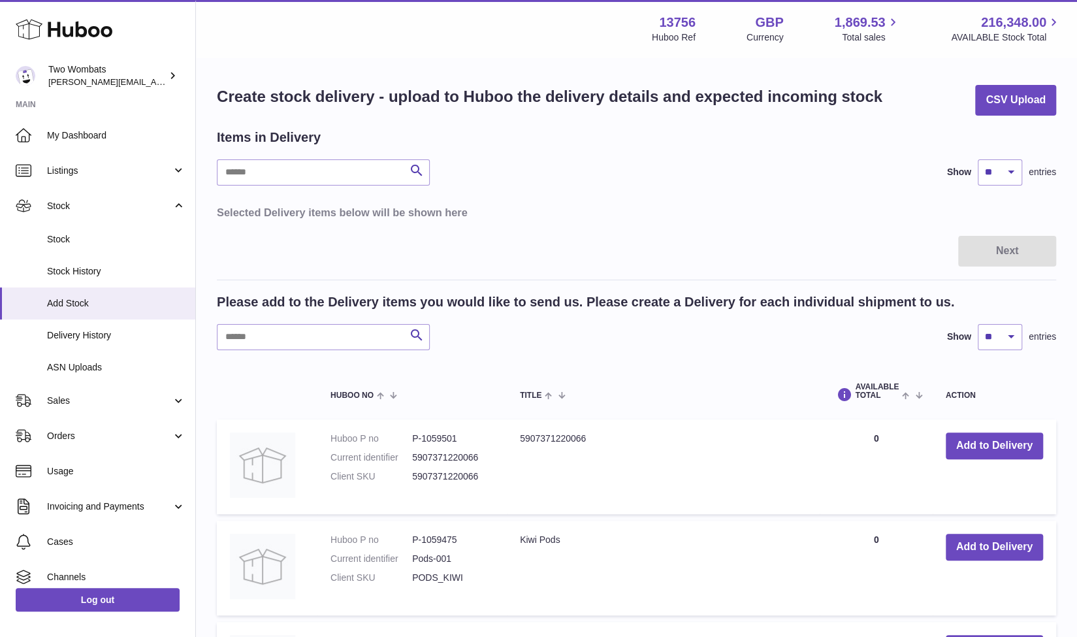
click at [435, 481] on dd "5907371220066" at bounding box center [453, 476] width 82 height 12
drag, startPoint x: 435, startPoint y: 481, endPoint x: 437, endPoint y: 456, distance: 25.5
click at [437, 456] on dl "Huboo P no P-1059501 Current identifier 5907371220066 Client SKU 5907371220066" at bounding box center [411, 460] width 163 height 57
click at [437, 456] on dd "5907371220066" at bounding box center [453, 457] width 82 height 12
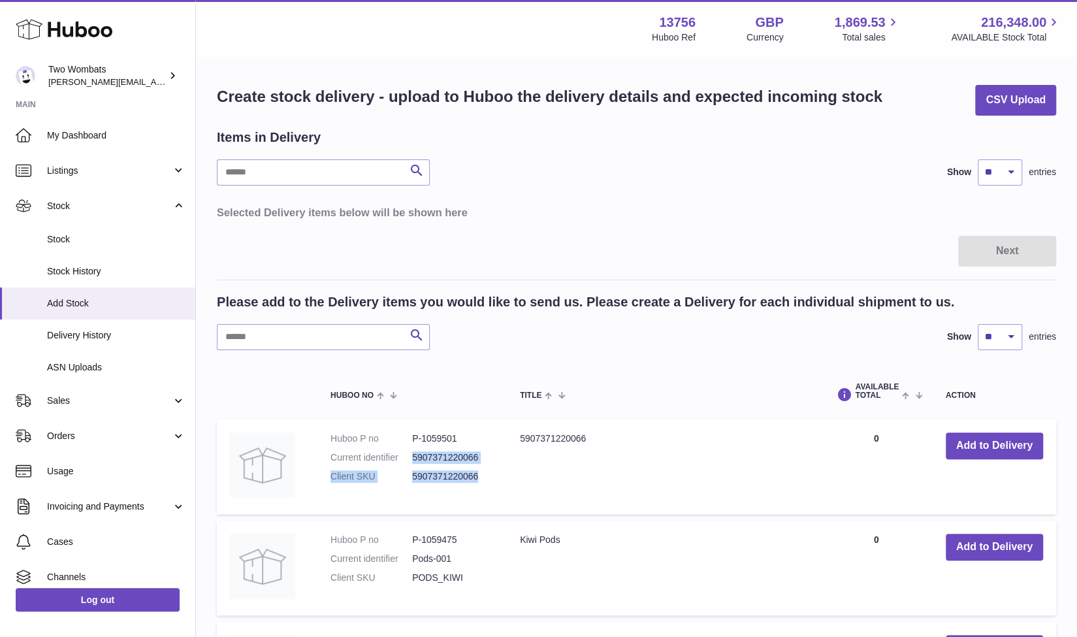
drag, startPoint x: 437, startPoint y: 456, endPoint x: 459, endPoint y: 469, distance: 25.8
click at [459, 469] on dl "Huboo P no P-1059501 Current identifier 5907371220066 Client SKU 5907371220066" at bounding box center [411, 460] width 163 height 57
drag, startPoint x: 459, startPoint y: 469, endPoint x: 439, endPoint y: 438, distance: 36.8
click at [439, 438] on dl "Huboo P no P-1059501 Current identifier 5907371220066 Client SKU 5907371220066" at bounding box center [411, 460] width 163 height 57
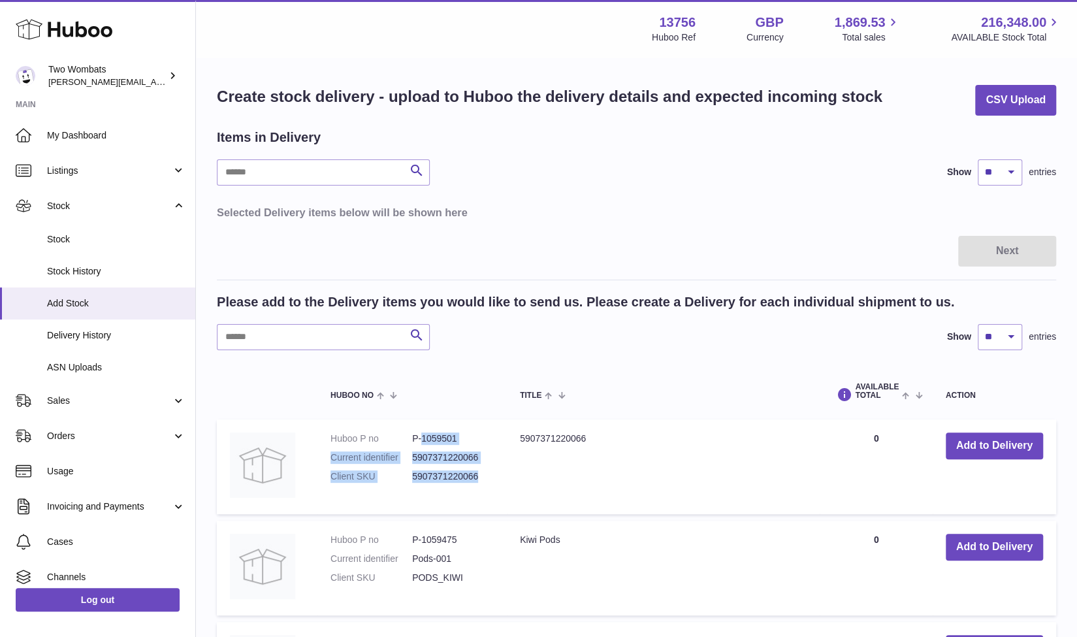
click at [439, 438] on dd "P-1059501" at bounding box center [453, 438] width 82 height 12
drag, startPoint x: 439, startPoint y: 438, endPoint x: 469, endPoint y: 483, distance: 53.6
click at [469, 483] on dl "Huboo P no P-1059501 Current identifier 5907371220066 Client SKU 5907371220066" at bounding box center [411, 460] width 163 height 57
drag, startPoint x: 469, startPoint y: 483, endPoint x: 441, endPoint y: 450, distance: 43.1
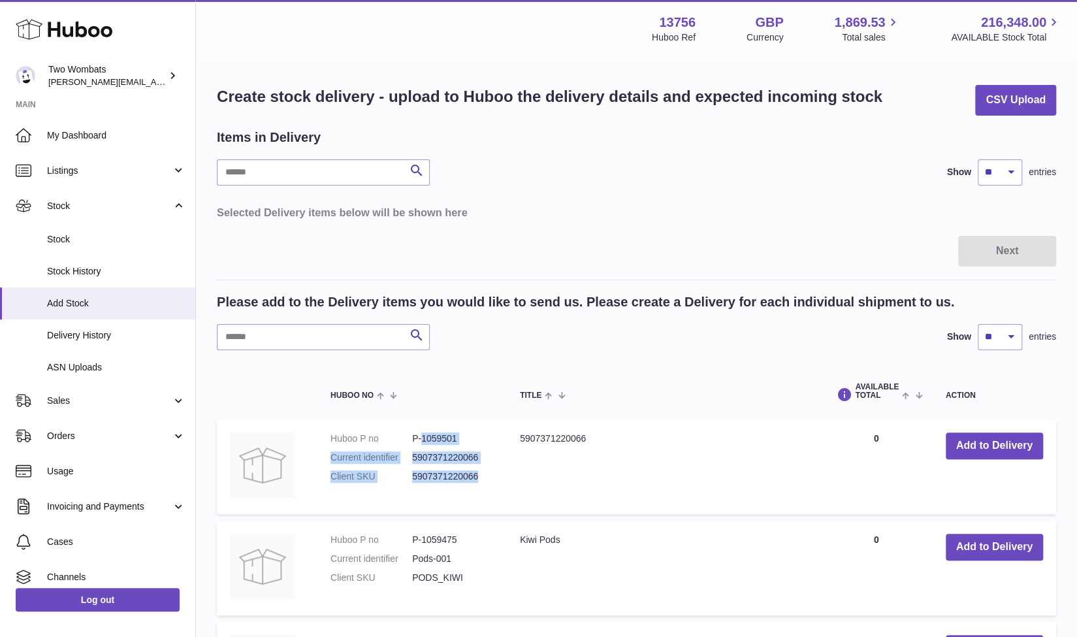
click at [441, 450] on dl "Huboo P no P-1059501 Current identifier 5907371220066 Client SKU 5907371220066" at bounding box center [411, 460] width 163 height 57
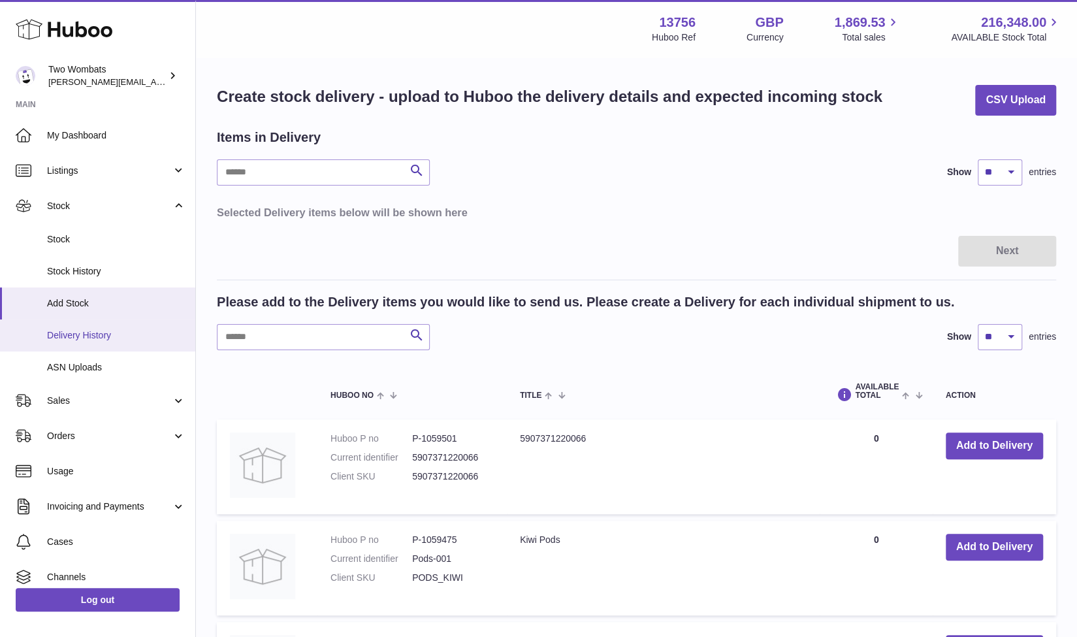
click at [107, 332] on span "Delivery History" at bounding box center [116, 335] width 138 height 12
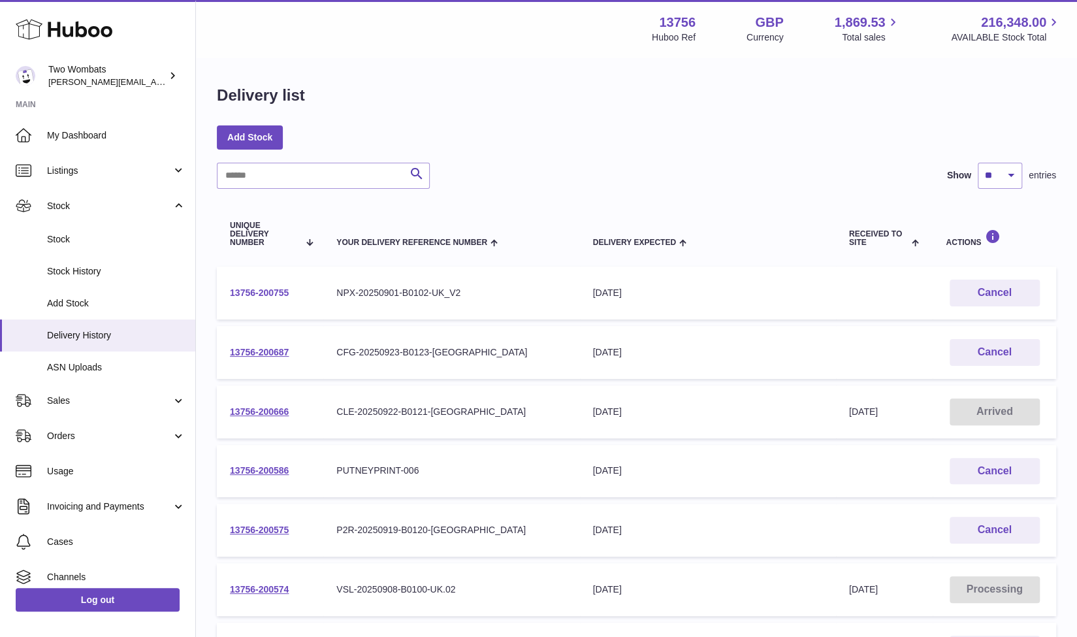
click at [276, 292] on link "13756-200755" at bounding box center [259, 292] width 59 height 10
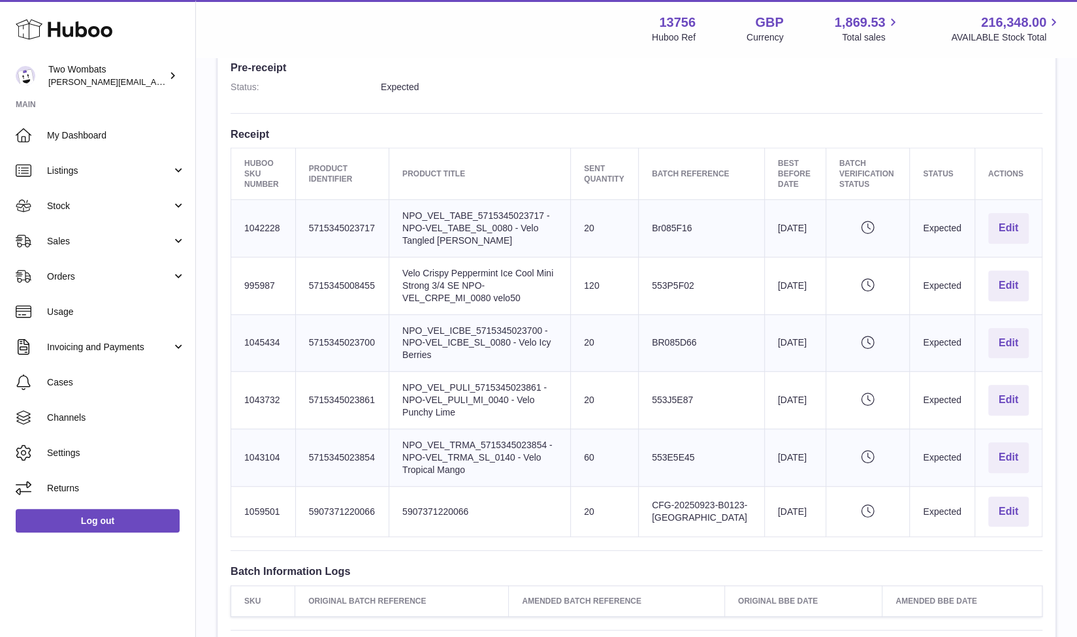
scroll to position [366, 0]
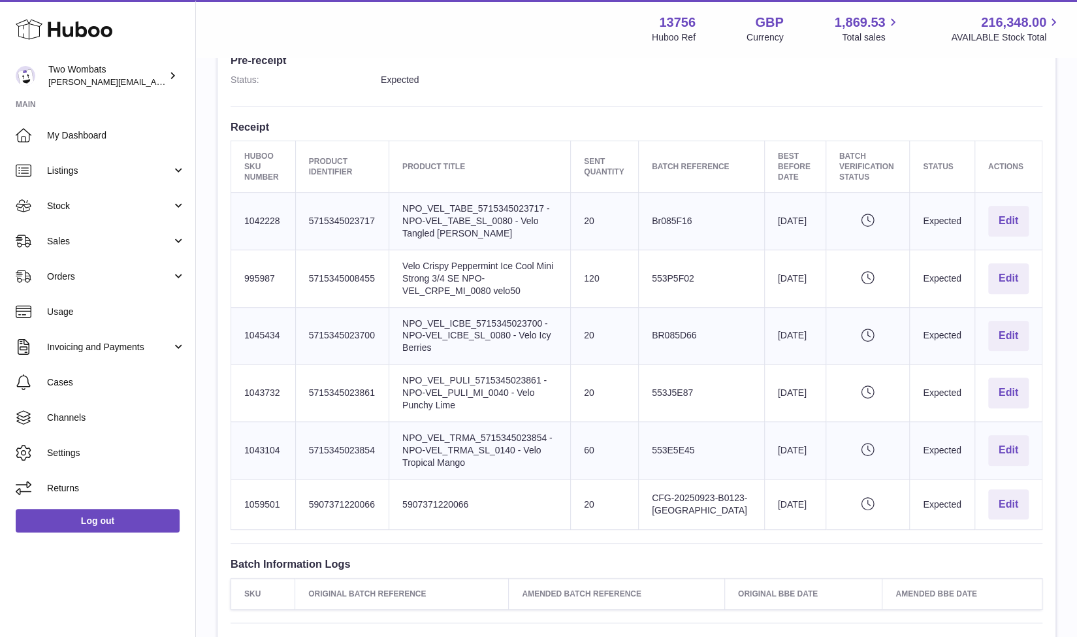
click at [265, 479] on td "Huboo SKU Number 1059501" at bounding box center [263, 504] width 65 height 51
copy td "1059501"
